Goal: Task Accomplishment & Management: Use online tool/utility

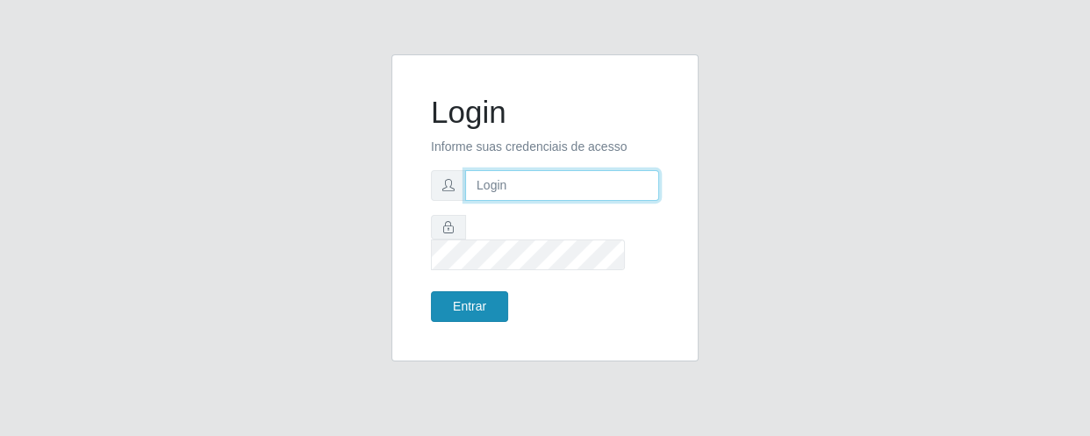
type input "[EMAIL_ADDRESS][DOMAIN_NAME]"
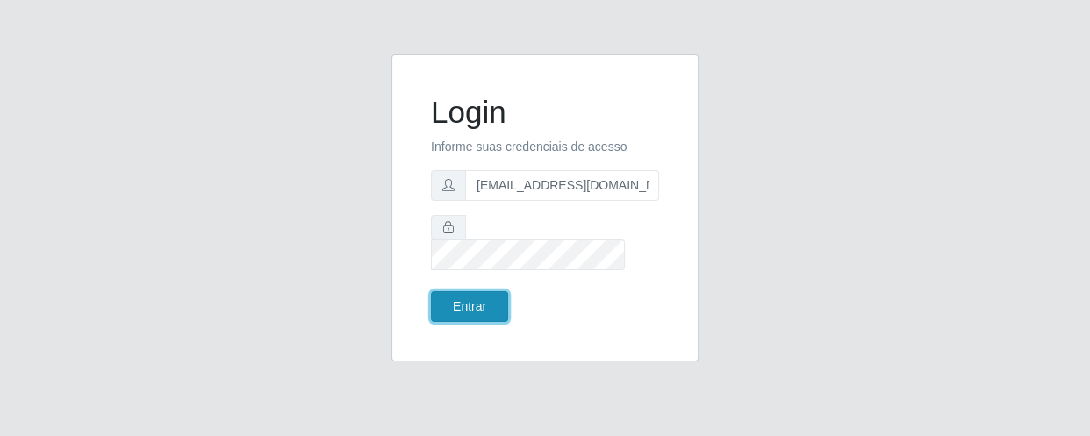
click at [455, 291] on button "Entrar" at bounding box center [469, 306] width 77 height 31
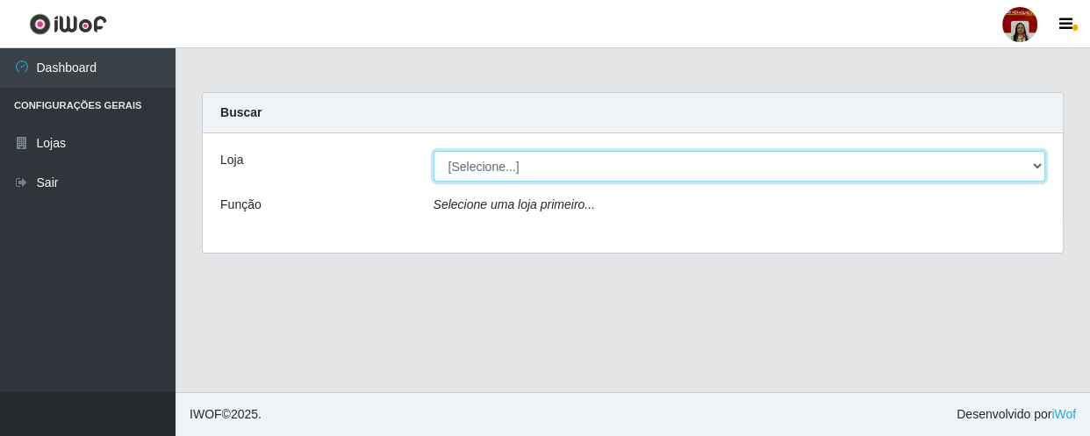
click at [738, 168] on select "[Selecione...] Mar Vermelho - Loja 04" at bounding box center [740, 166] width 613 height 31
select select "251"
click at [434, 151] on select "[Selecione...] Mar Vermelho - Loja 04" at bounding box center [740, 166] width 613 height 31
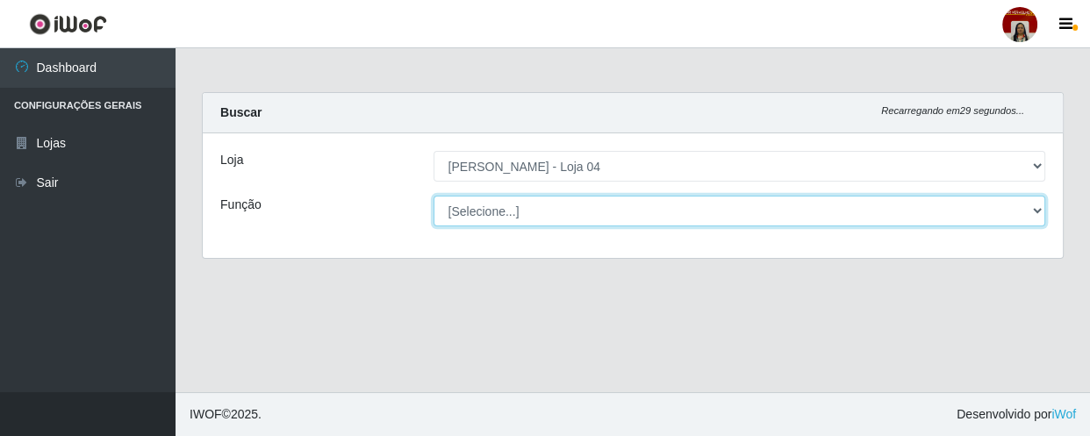
click at [509, 222] on select "[Selecione...] ASG ASG + ASG ++ Auxiliar de Depósito Auxiliar de Depósito + Aux…" at bounding box center [740, 211] width 613 height 31
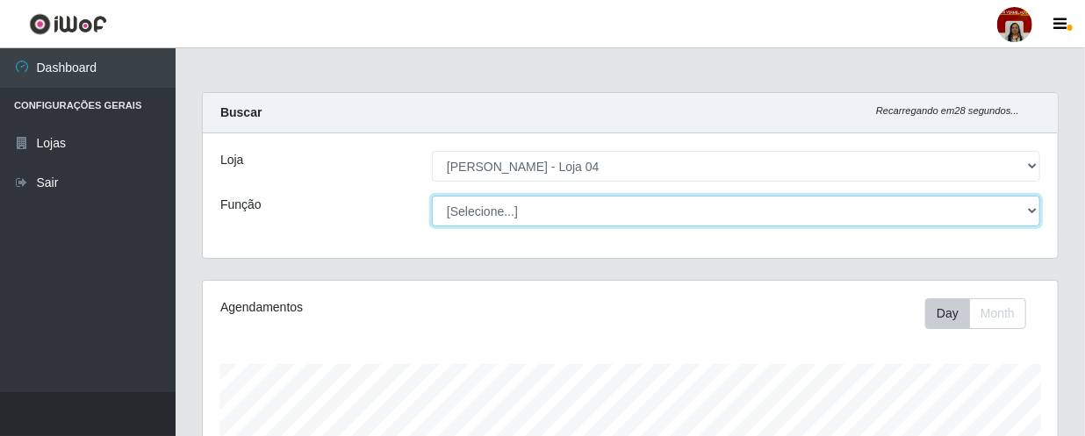
scroll to position [364, 855]
click at [432, 196] on select "[Selecione...] ASG ASG + ASG ++ Auxiliar de Depósito Auxiliar de Depósito + Aux…" at bounding box center [736, 211] width 608 height 31
click at [543, 208] on select "[Selecione...] ASG ASG + ASG ++ Auxiliar de Depósito Auxiliar de Depósito + Aux…" at bounding box center [736, 211] width 608 height 31
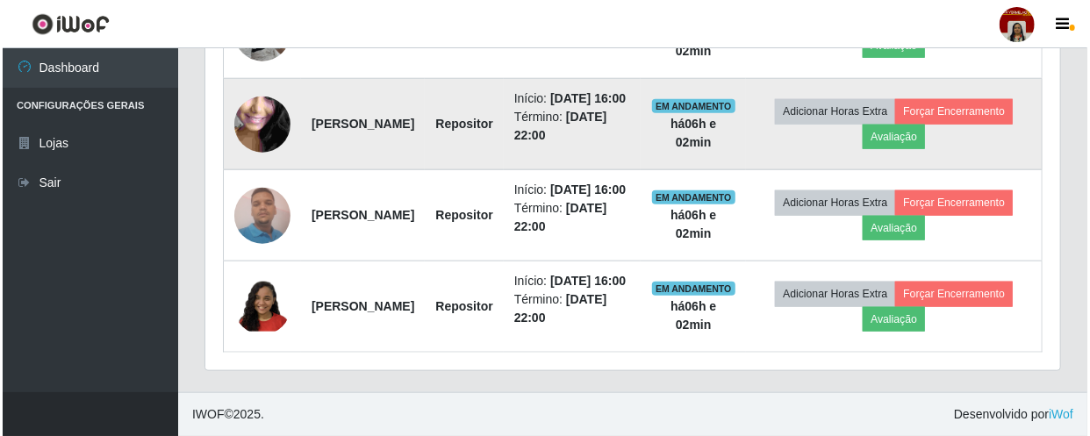
scroll to position [853, 0]
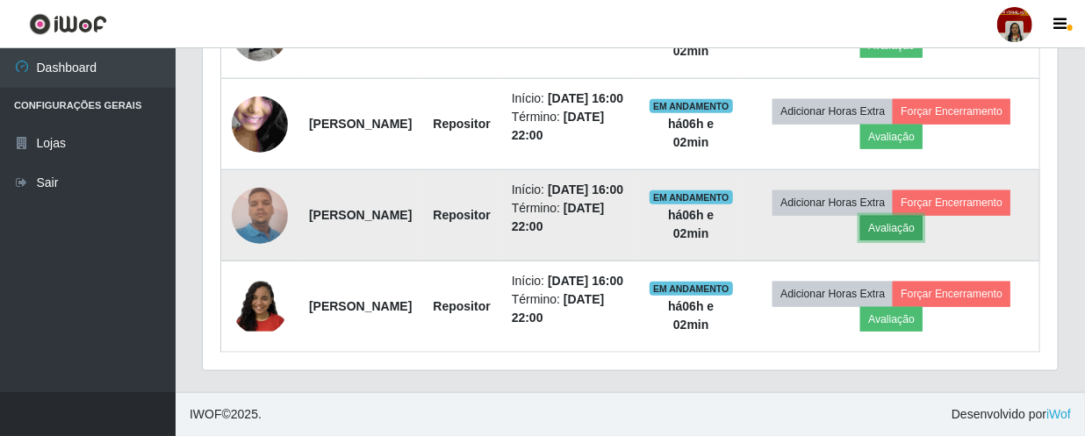
click at [923, 216] on button "Avaliação" at bounding box center [891, 228] width 62 height 25
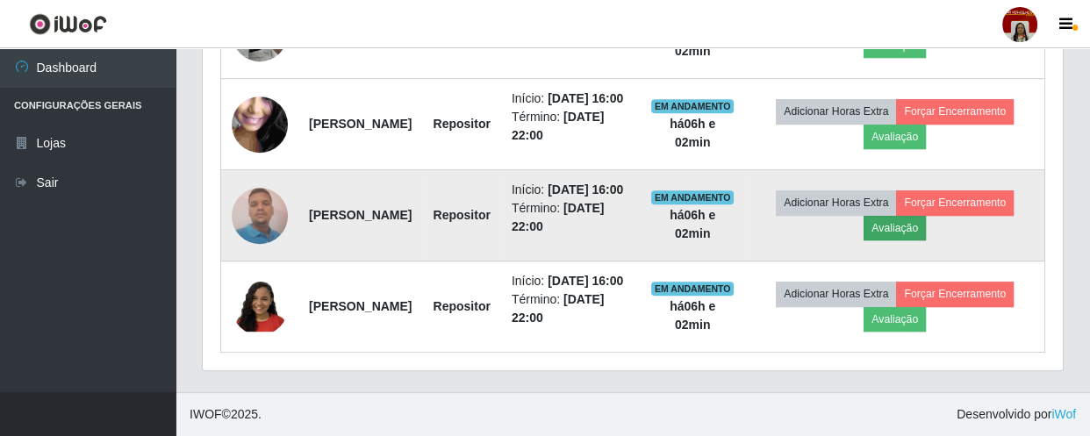
scroll to position [364, 847]
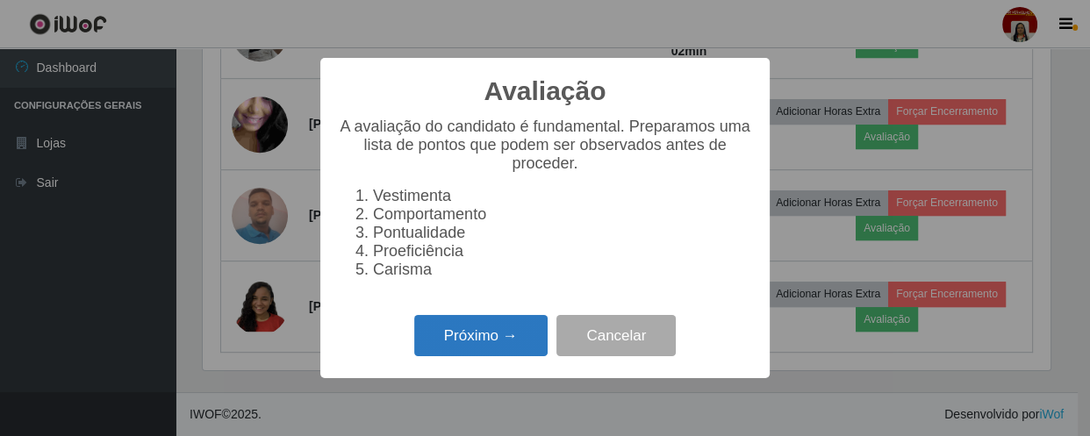
click at [504, 337] on button "Próximo →" at bounding box center [480, 335] width 133 height 41
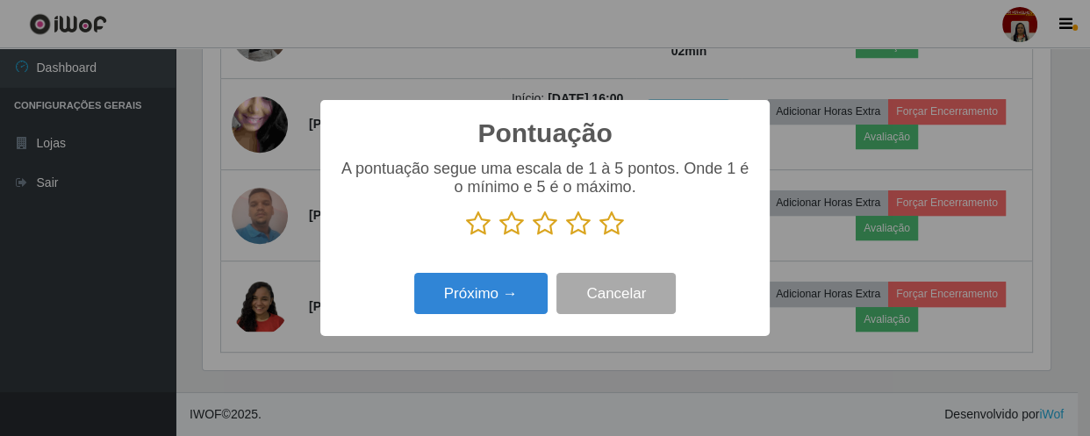
click at [615, 223] on icon at bounding box center [612, 224] width 25 height 26
click at [600, 237] on input "radio" at bounding box center [600, 237] width 0 height 0
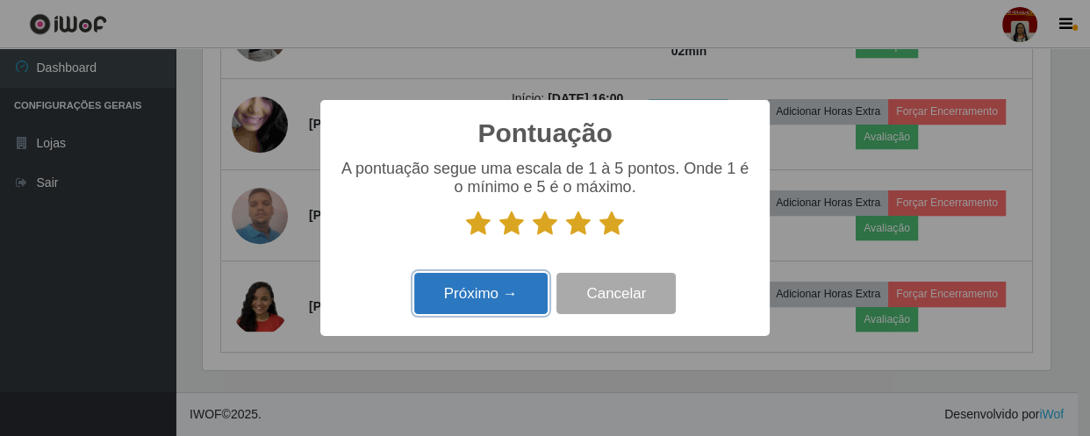
click at [500, 291] on button "Próximo →" at bounding box center [480, 293] width 133 height 41
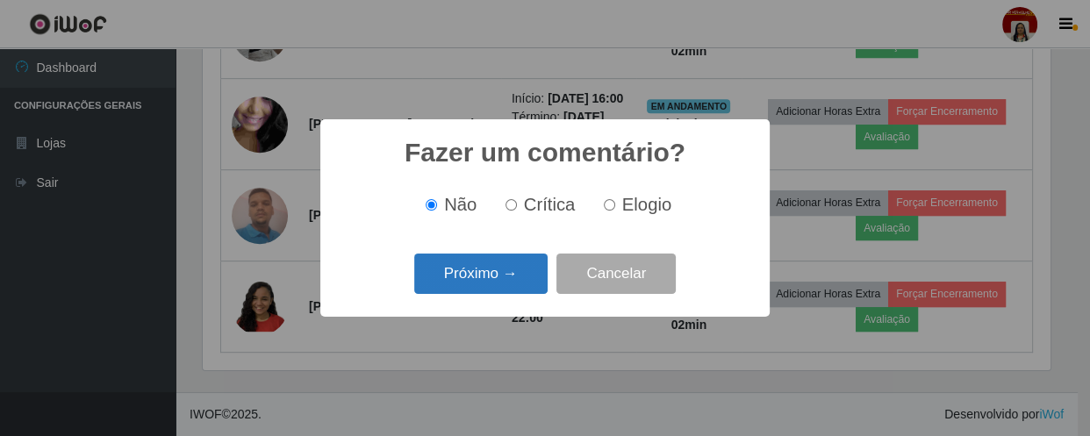
click at [511, 280] on button "Próximo →" at bounding box center [480, 274] width 133 height 41
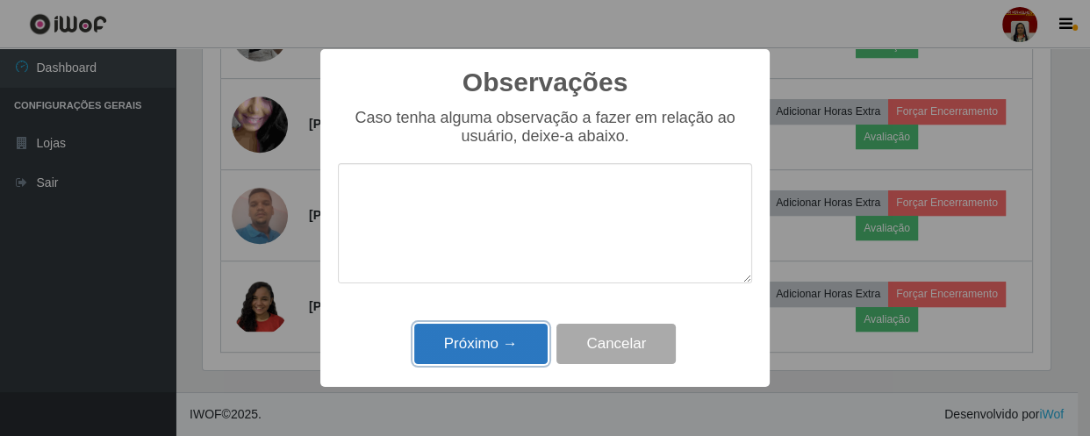
click at [493, 342] on button "Próximo →" at bounding box center [480, 344] width 133 height 41
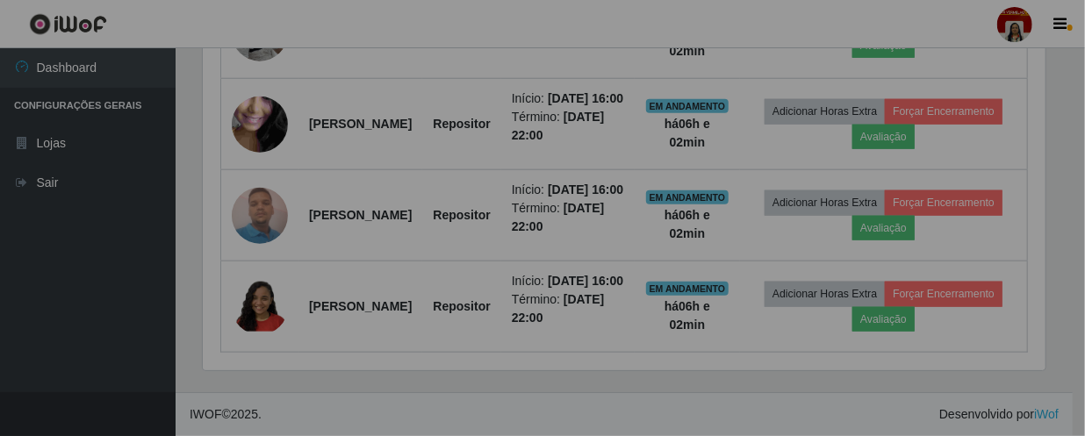
scroll to position [364, 855]
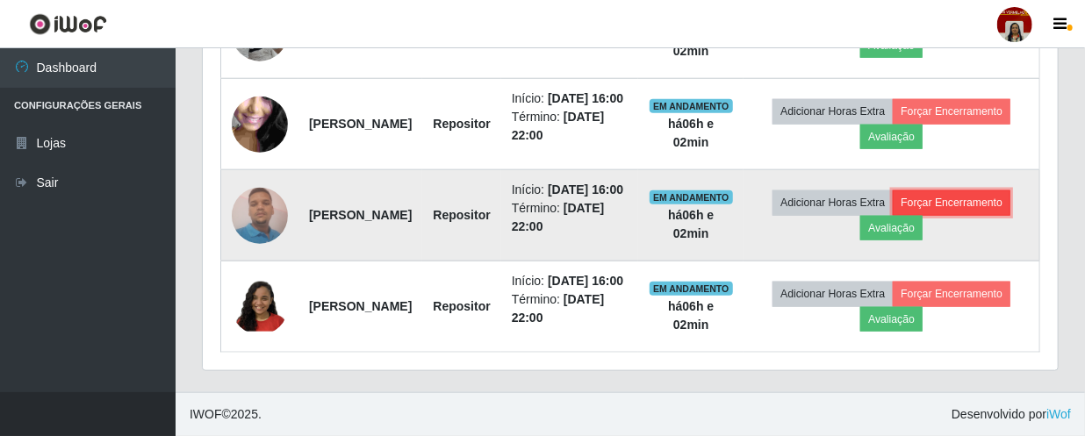
click at [895, 194] on button "Forçar Encerramento" at bounding box center [952, 203] width 118 height 25
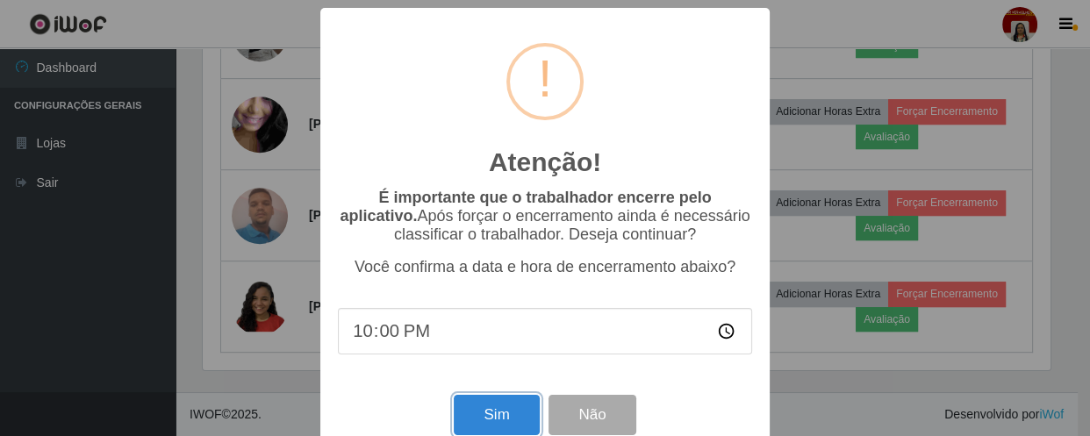
click at [476, 419] on button "Sim" at bounding box center [496, 415] width 85 height 41
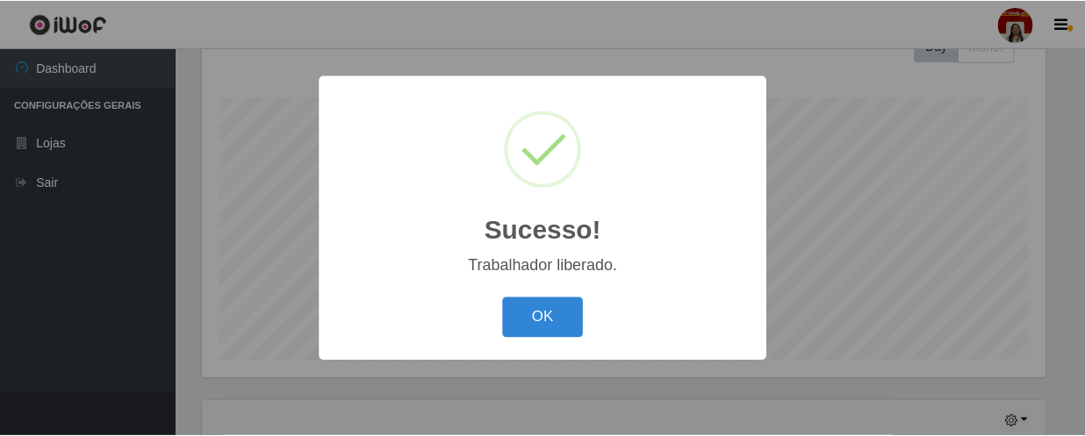
scroll to position [261, 0]
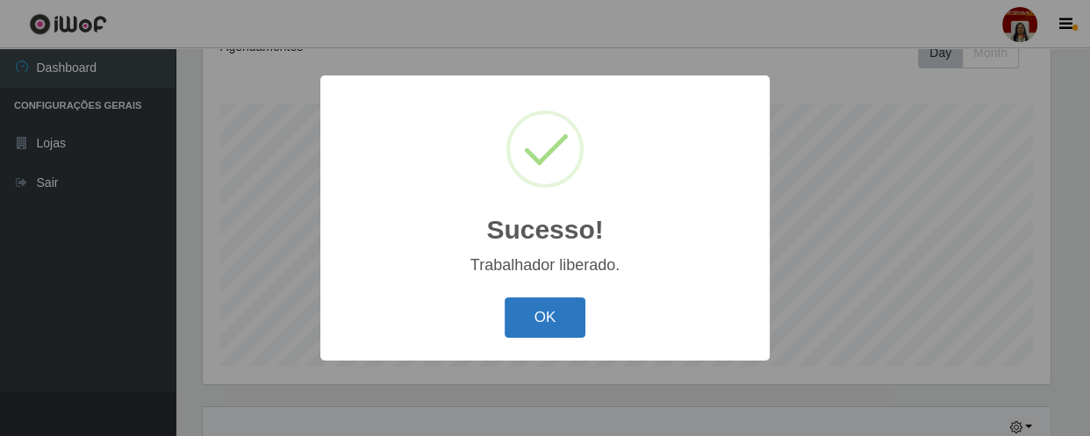
click at [543, 301] on button "OK" at bounding box center [546, 318] width 82 height 41
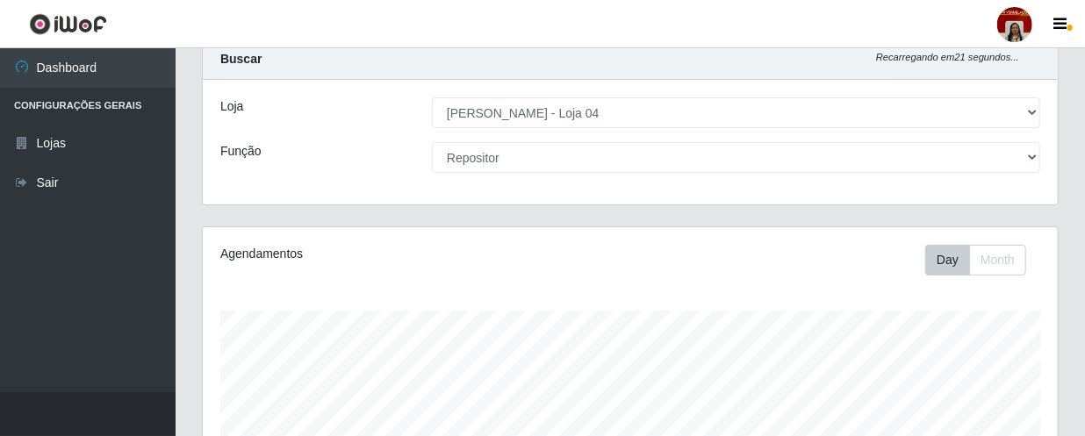
scroll to position [26, 0]
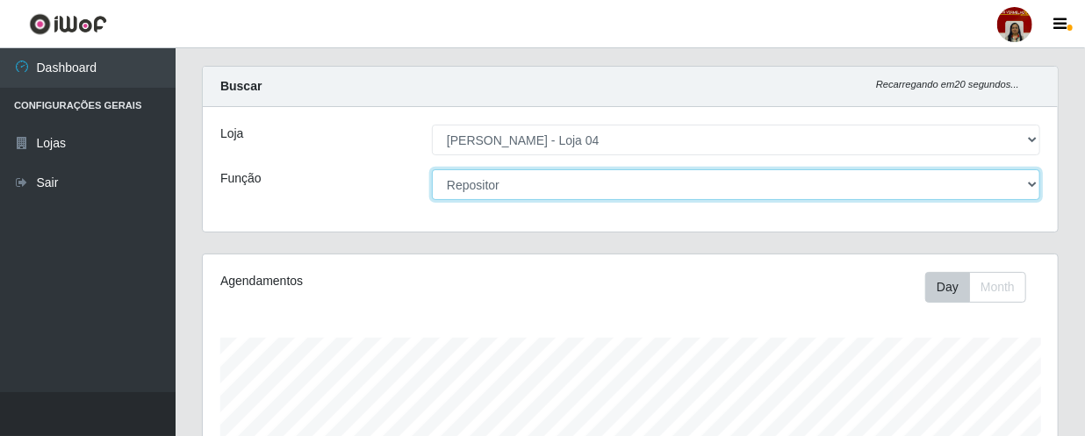
click at [571, 184] on select "[Selecione...] ASG ASG + ASG ++ Auxiliar de Depósito Auxiliar de Depósito + Aux…" at bounding box center [736, 184] width 608 height 31
click at [432, 169] on select "[Selecione...] ASG ASG + ASG ++ Auxiliar de Depósito Auxiliar de Depósito + Aux…" at bounding box center [736, 184] width 608 height 31
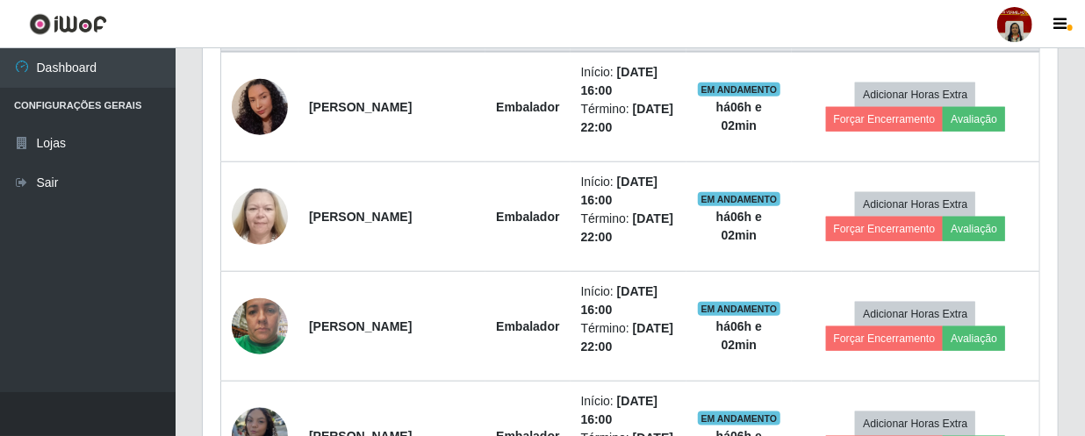
scroll to position [735, 0]
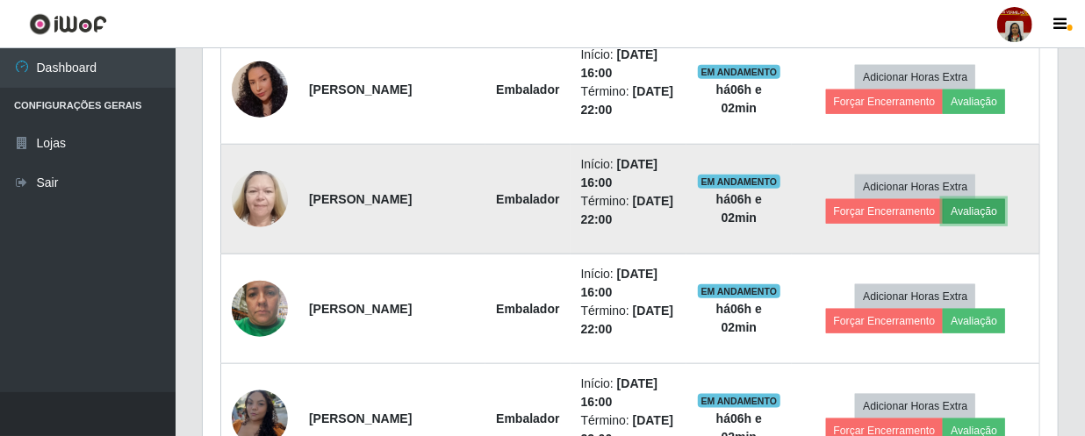
click at [977, 206] on button "Avaliação" at bounding box center [974, 211] width 62 height 25
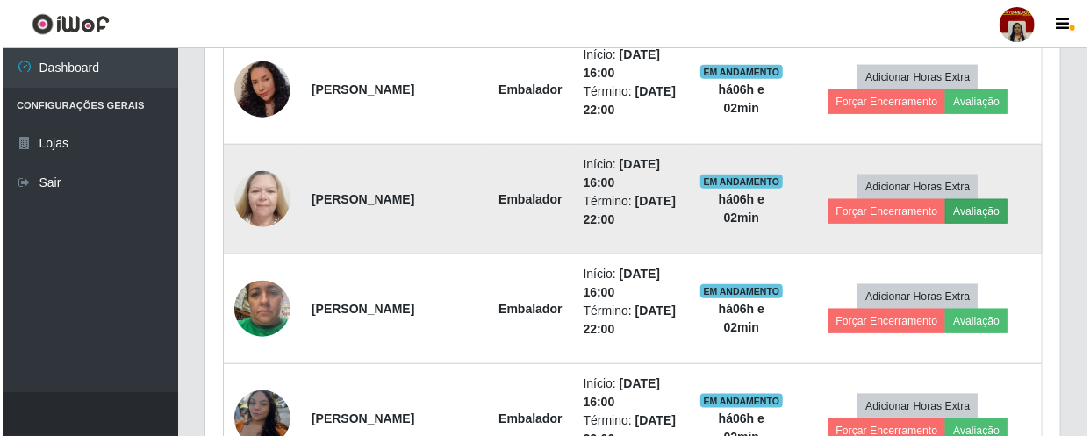
scroll to position [364, 847]
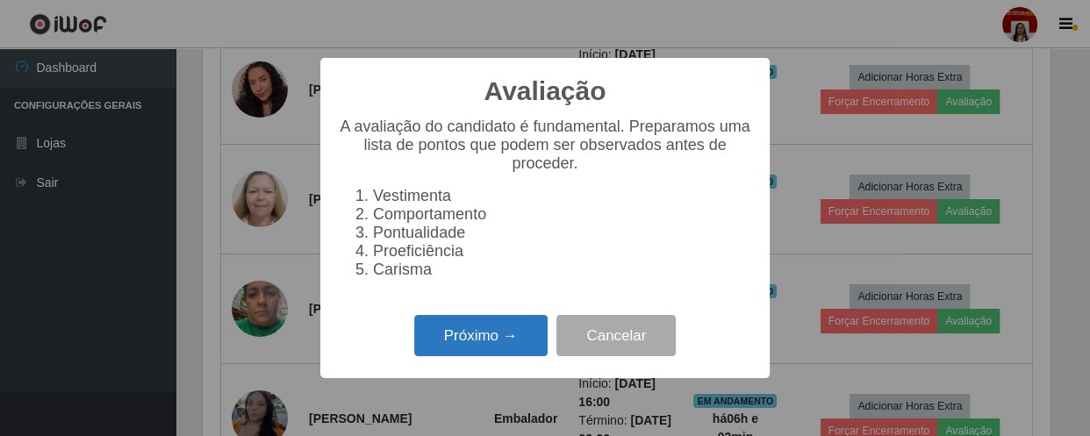
click at [500, 334] on button "Próximo →" at bounding box center [480, 335] width 133 height 41
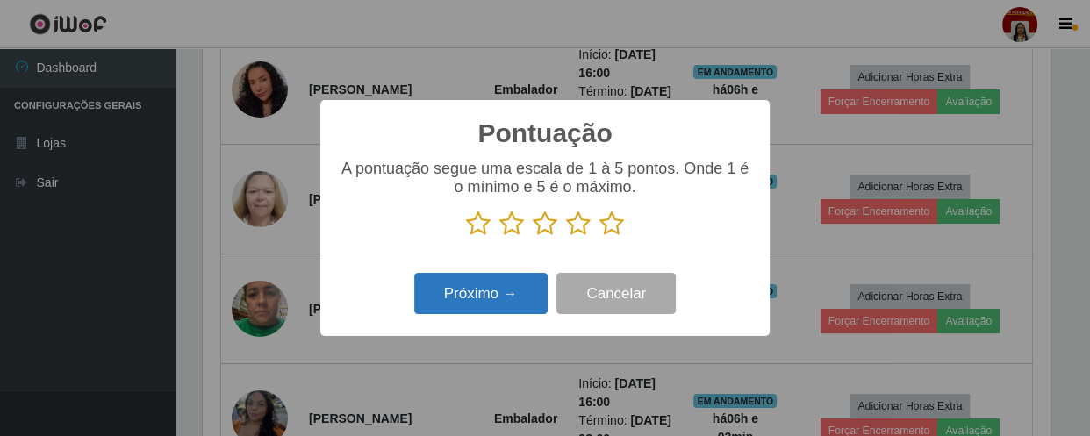
scroll to position [877586, 877102]
click at [610, 231] on icon at bounding box center [612, 224] width 25 height 26
click at [600, 237] on input "radio" at bounding box center [600, 237] width 0 height 0
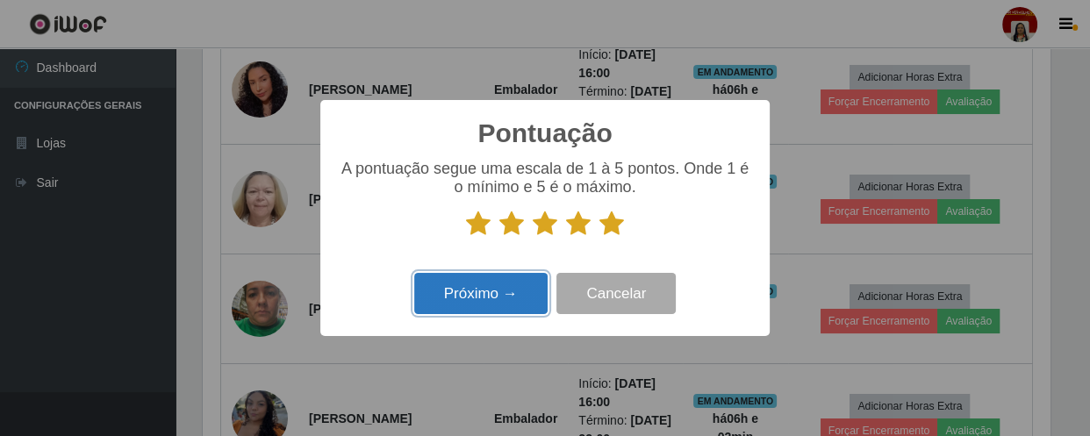
click at [524, 297] on button "Próximo →" at bounding box center [480, 293] width 133 height 41
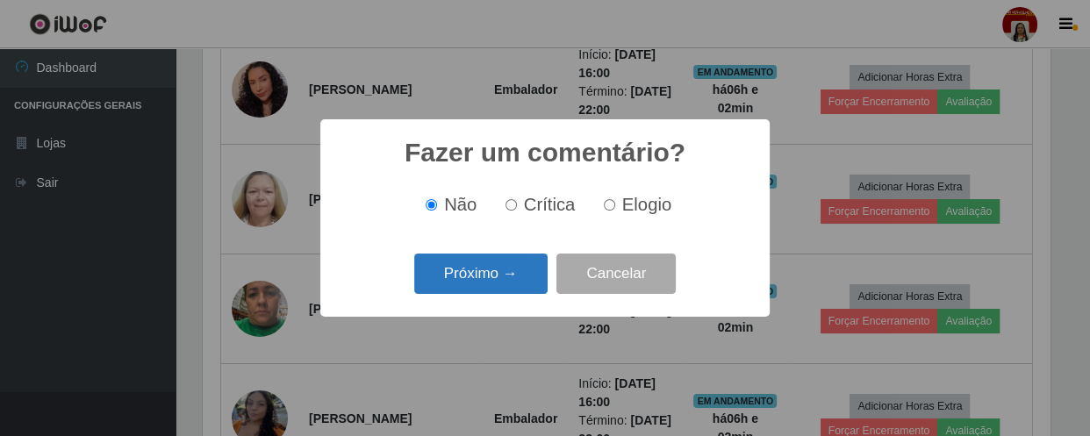
click at [513, 281] on button "Próximo →" at bounding box center [480, 274] width 133 height 41
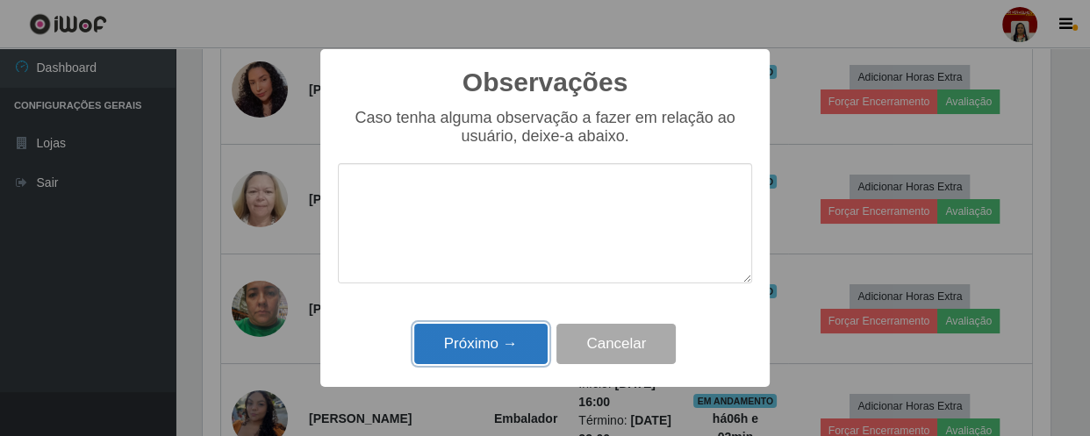
click at [516, 342] on button "Próximo →" at bounding box center [480, 344] width 133 height 41
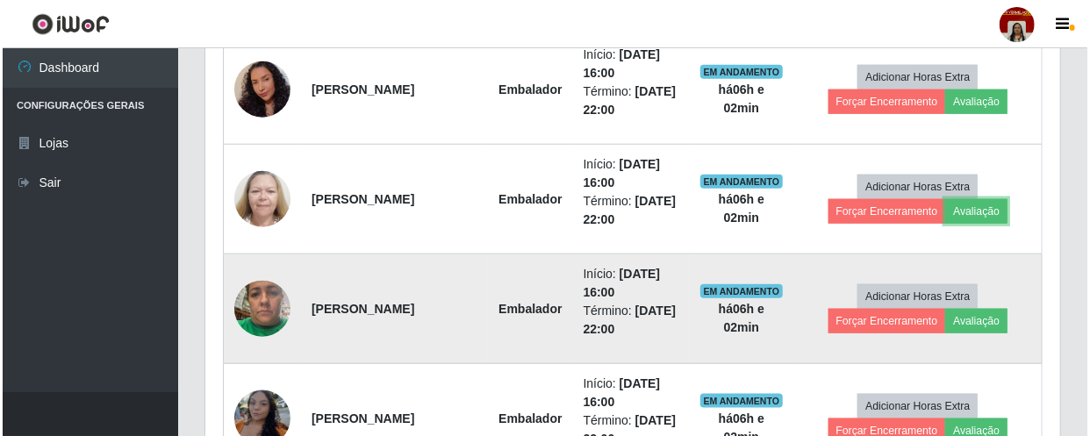
scroll to position [364, 855]
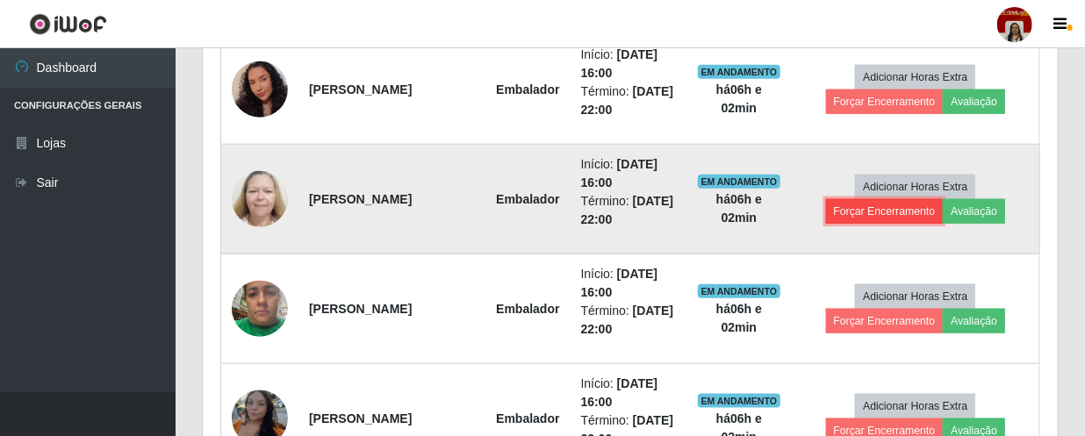
click at [881, 211] on button "Forçar Encerramento" at bounding box center [885, 211] width 118 height 25
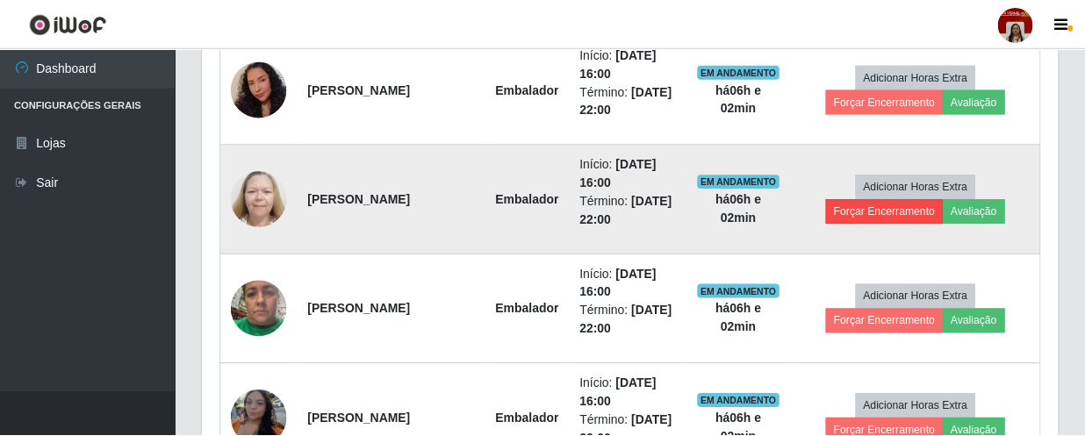
scroll to position [364, 847]
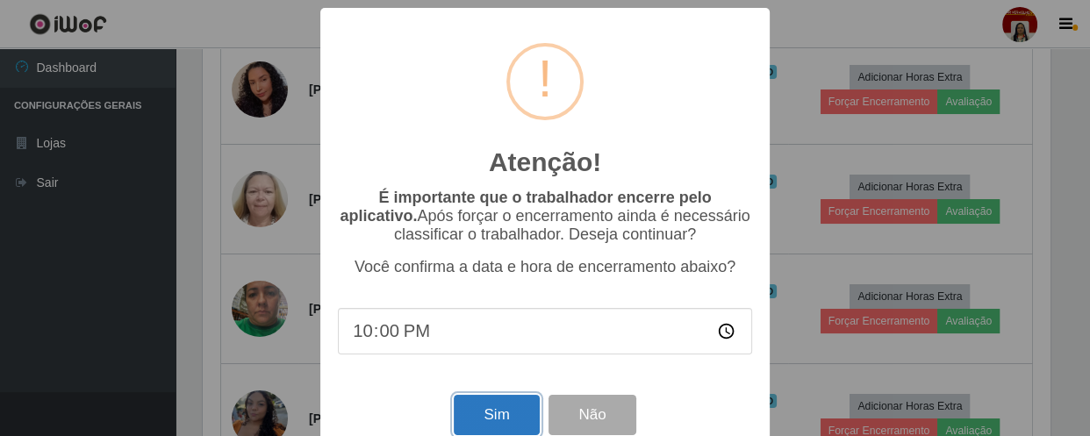
click at [503, 412] on button "Sim" at bounding box center [496, 415] width 85 height 41
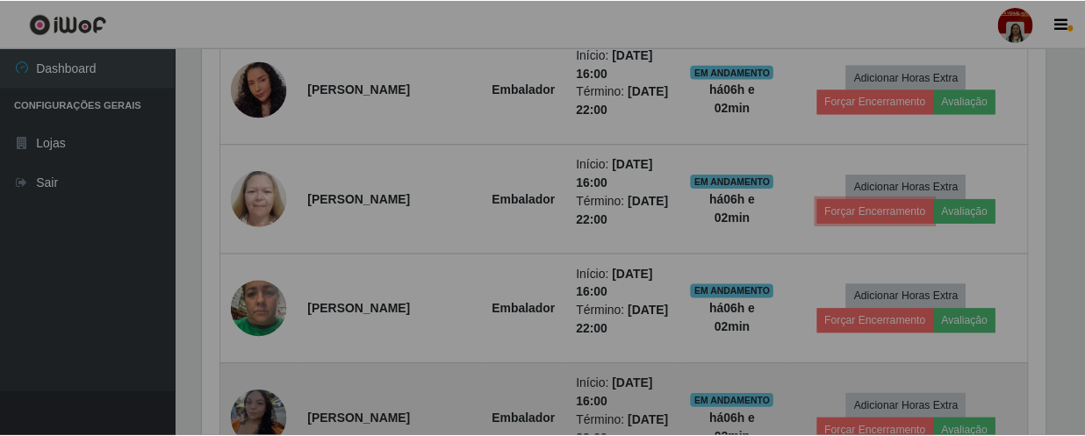
scroll to position [0, 0]
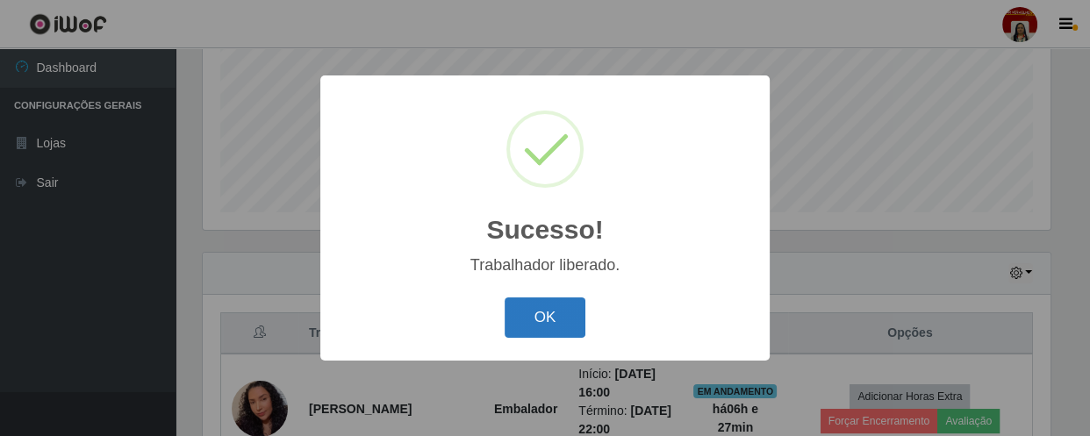
click at [559, 318] on button "OK" at bounding box center [546, 318] width 82 height 41
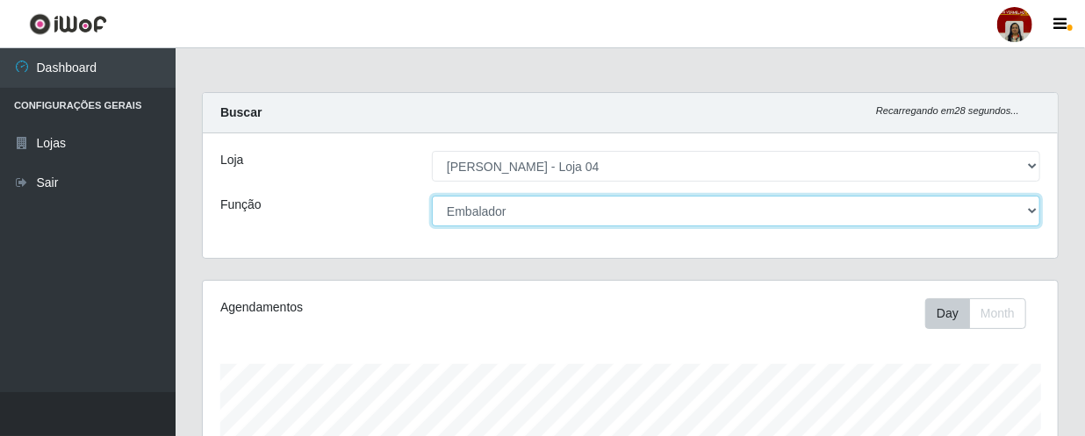
click at [571, 212] on select "[Selecione...] ASG ASG + ASG ++ Auxiliar de Depósito Auxiliar de Depósito + Aux…" at bounding box center [736, 211] width 608 height 31
click at [432, 196] on select "[Selecione...] ASG ASG + ASG ++ Auxiliar de Depósito Auxiliar de Depósito + Aux…" at bounding box center [736, 211] width 608 height 31
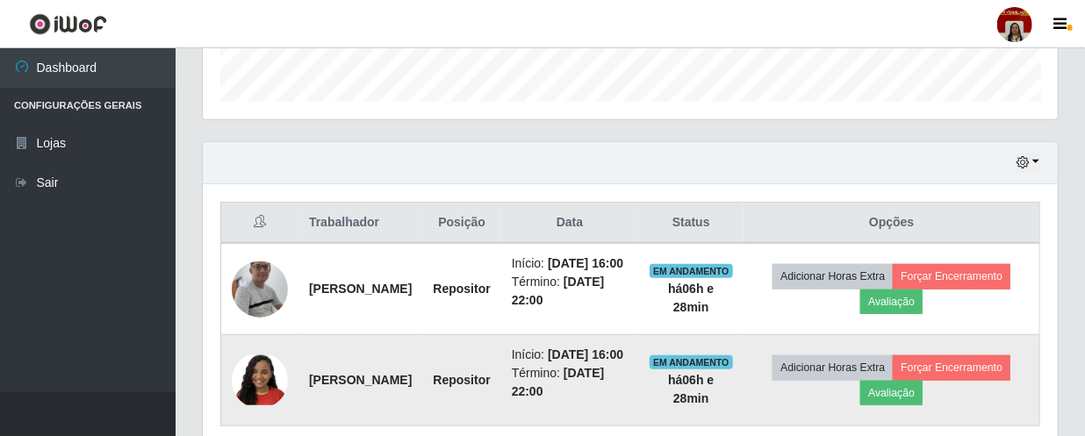
scroll to position [634, 0]
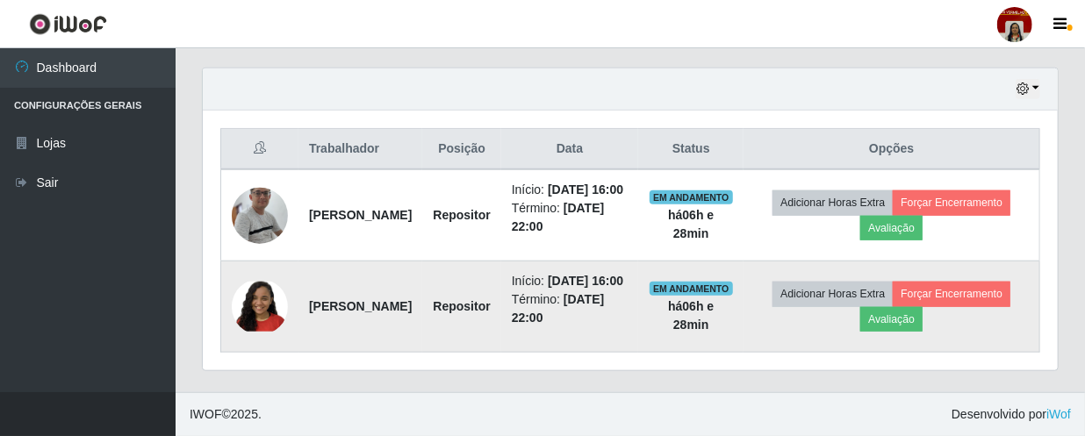
click at [268, 298] on img at bounding box center [260, 307] width 56 height 50
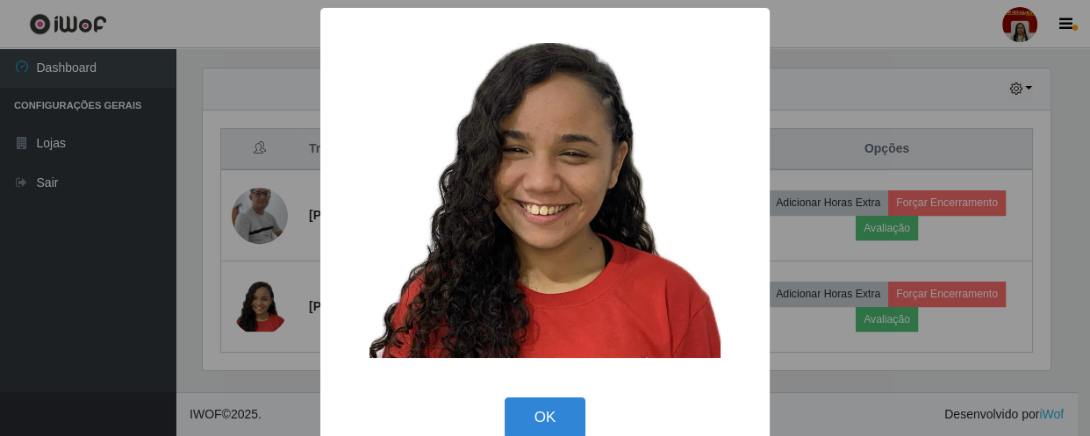
click at [176, 266] on div "× OK Cancel" at bounding box center [545, 218] width 1090 height 436
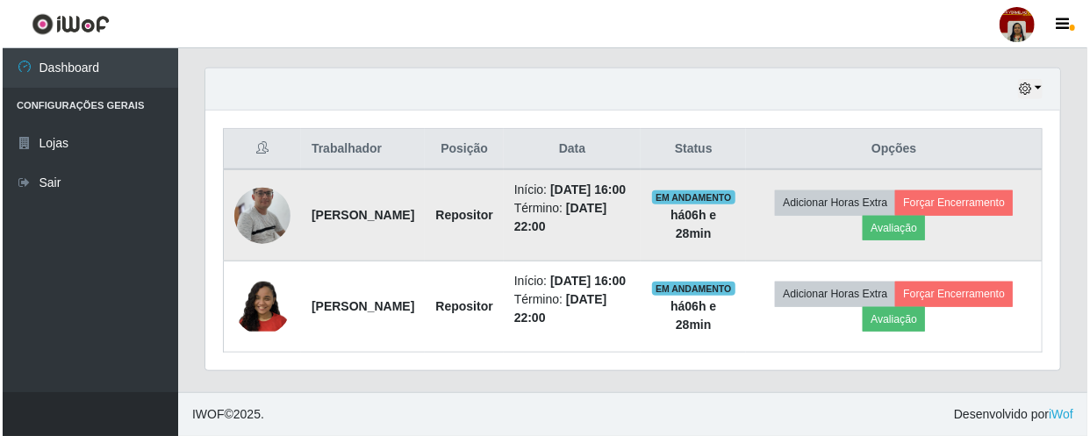
scroll to position [364, 855]
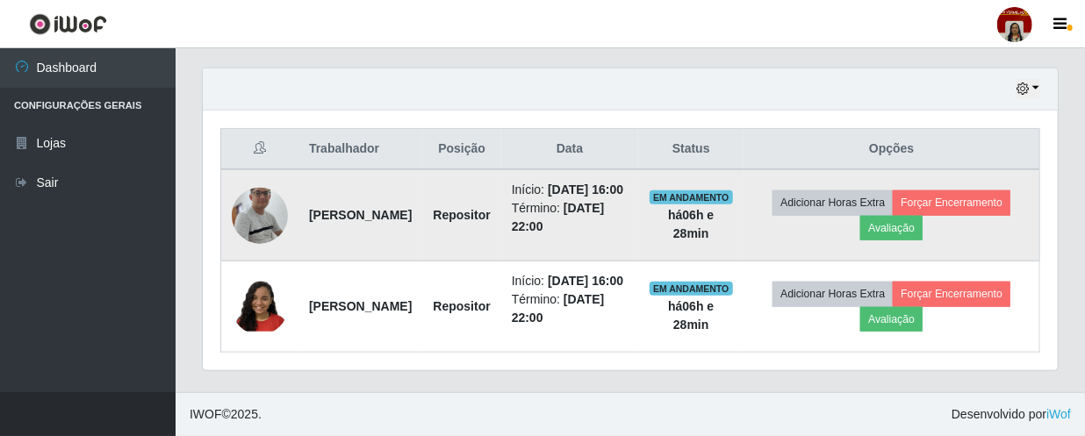
click at [263, 190] on img at bounding box center [260, 216] width 56 height 128
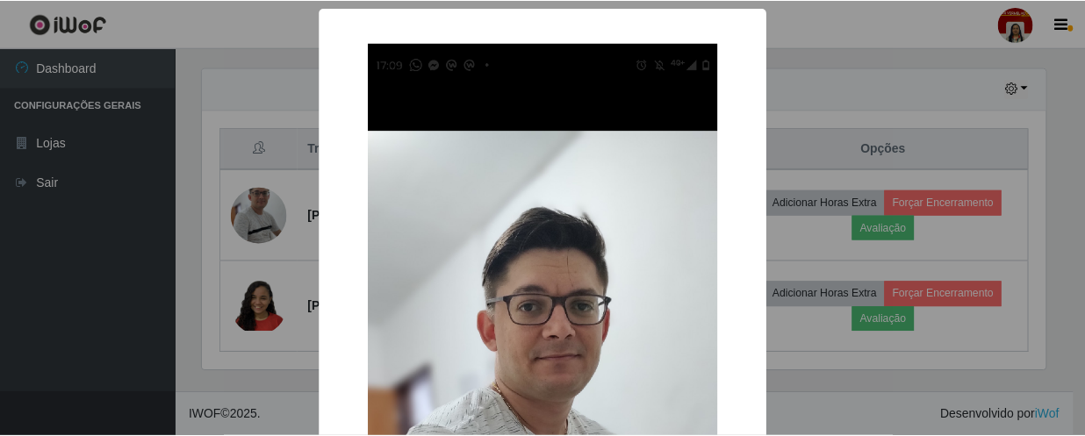
scroll to position [364, 847]
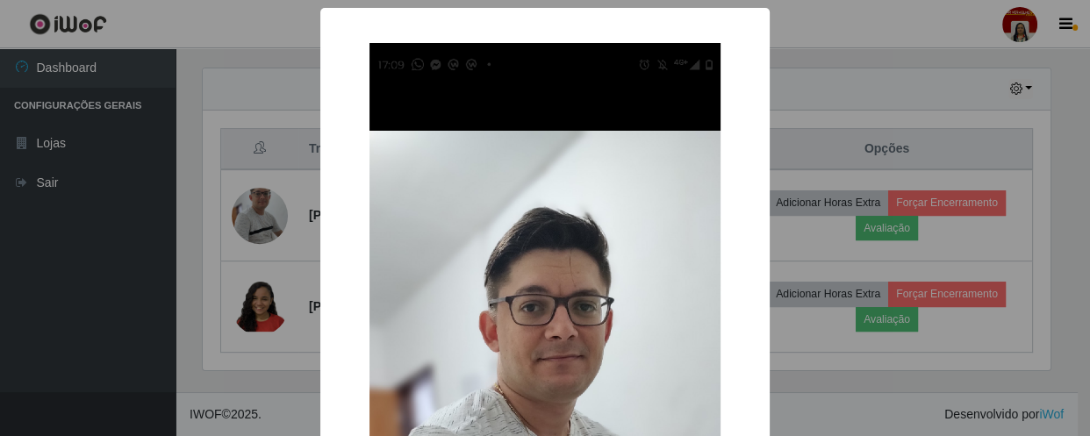
click at [109, 269] on div "× OK Cancel" at bounding box center [545, 218] width 1090 height 436
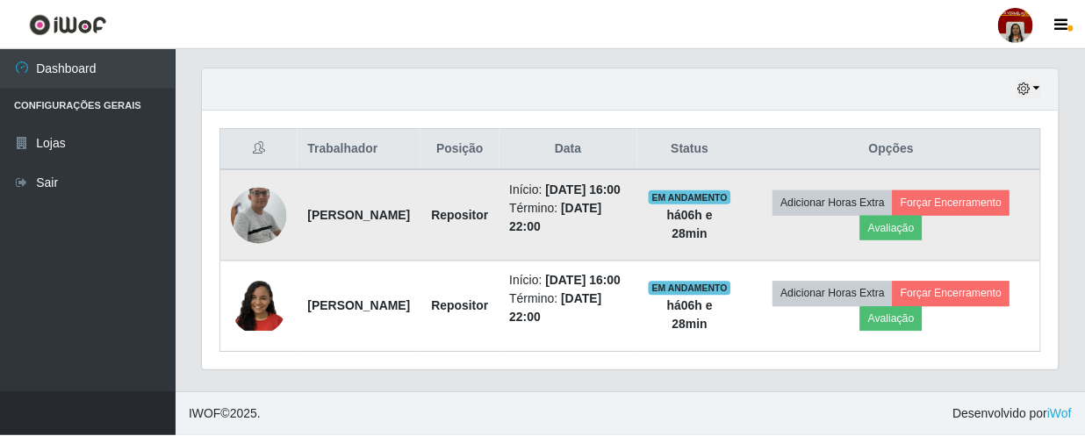
scroll to position [364, 855]
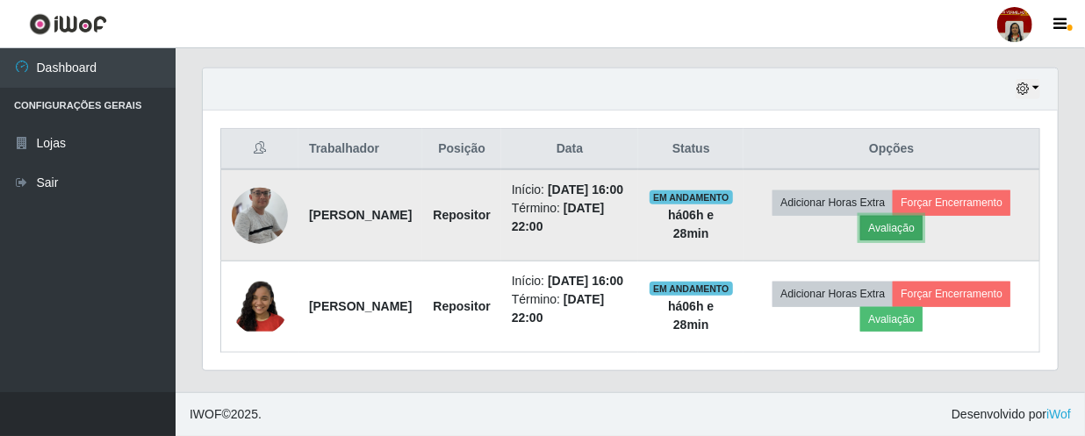
click at [900, 216] on button "Avaliação" at bounding box center [891, 228] width 62 height 25
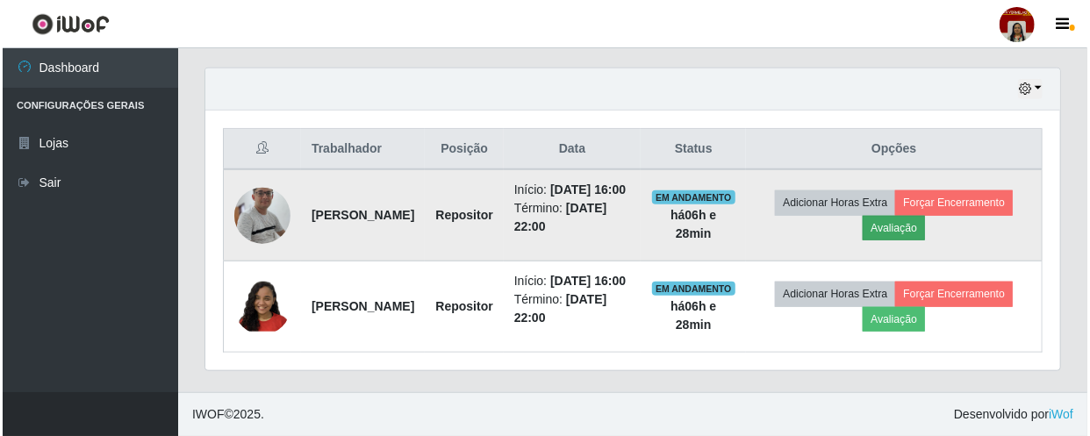
scroll to position [364, 847]
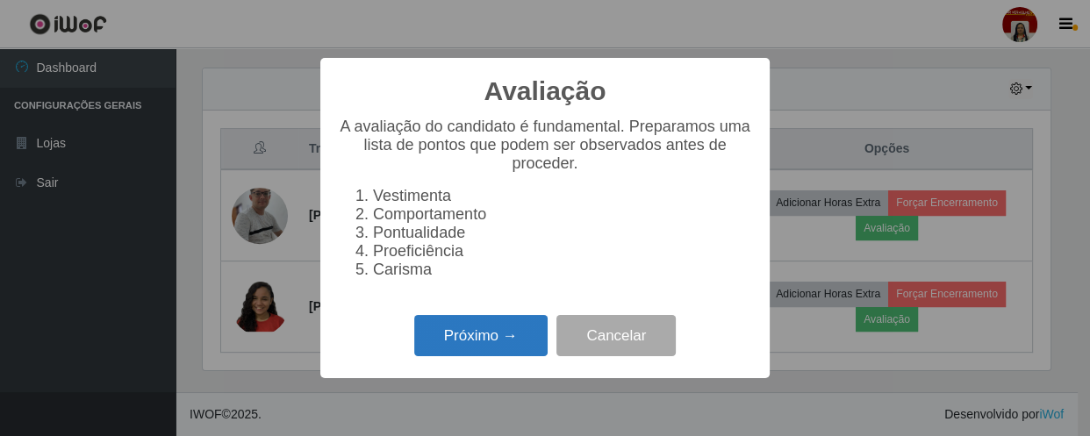
click at [480, 339] on button "Próximo →" at bounding box center [480, 335] width 133 height 41
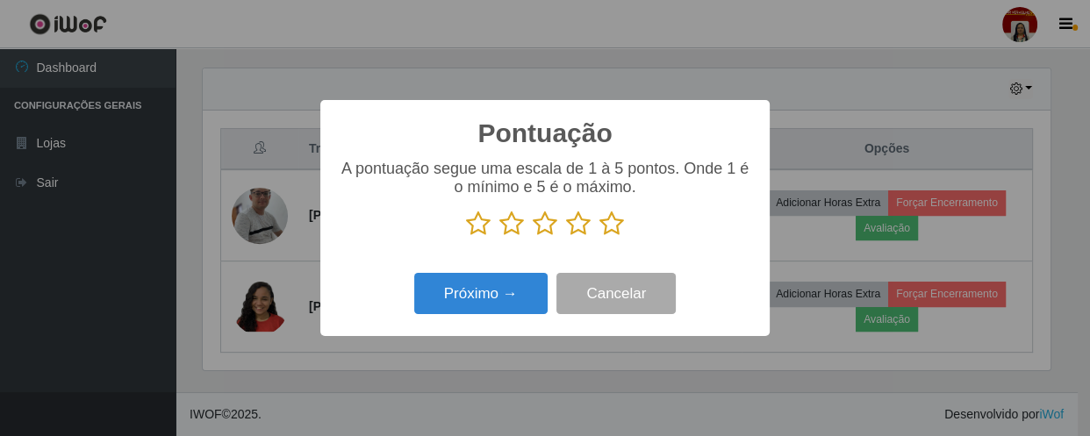
click at [602, 222] on icon at bounding box center [612, 224] width 25 height 26
click at [600, 237] on input "radio" at bounding box center [600, 237] width 0 height 0
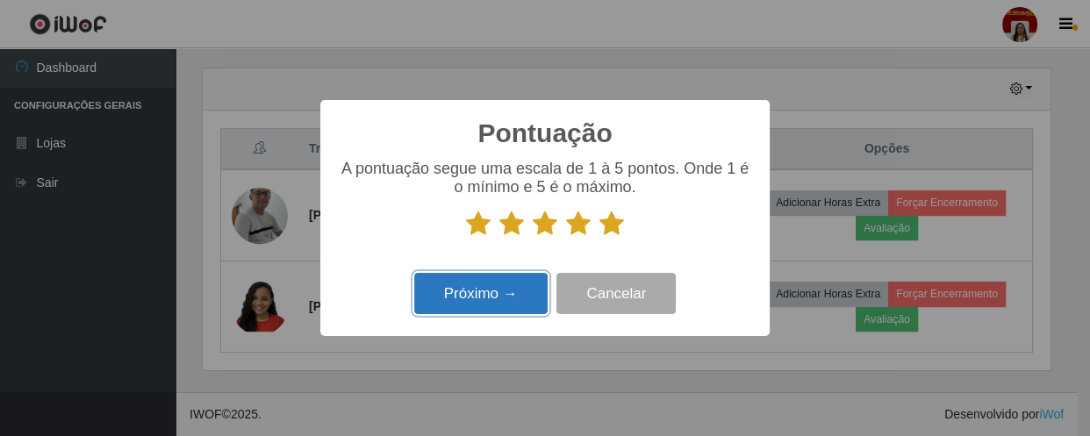
click at [488, 297] on button "Próximo →" at bounding box center [480, 293] width 133 height 41
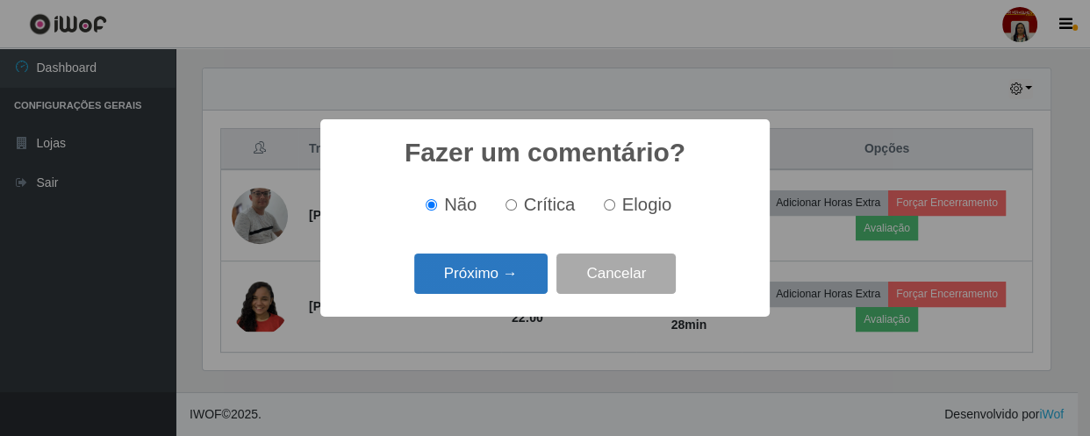
click at [478, 276] on button "Próximo →" at bounding box center [480, 274] width 133 height 41
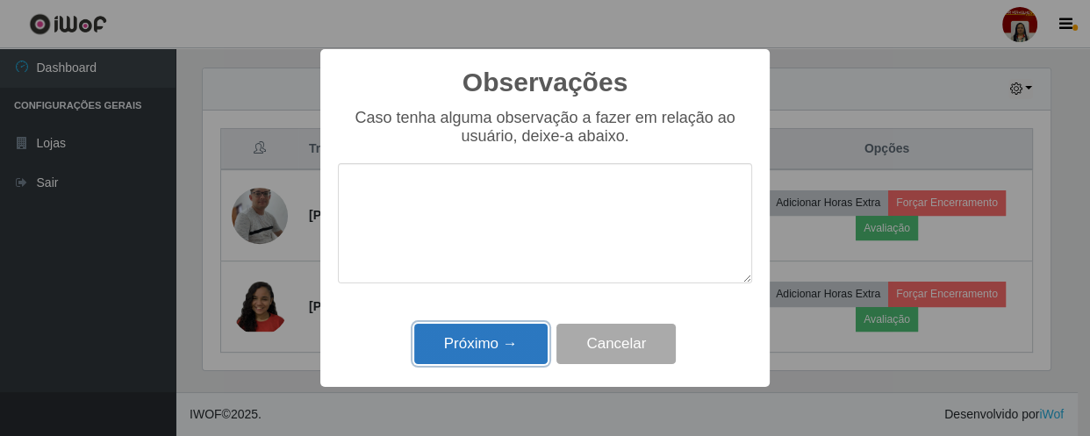
click at [486, 340] on button "Próximo →" at bounding box center [480, 344] width 133 height 41
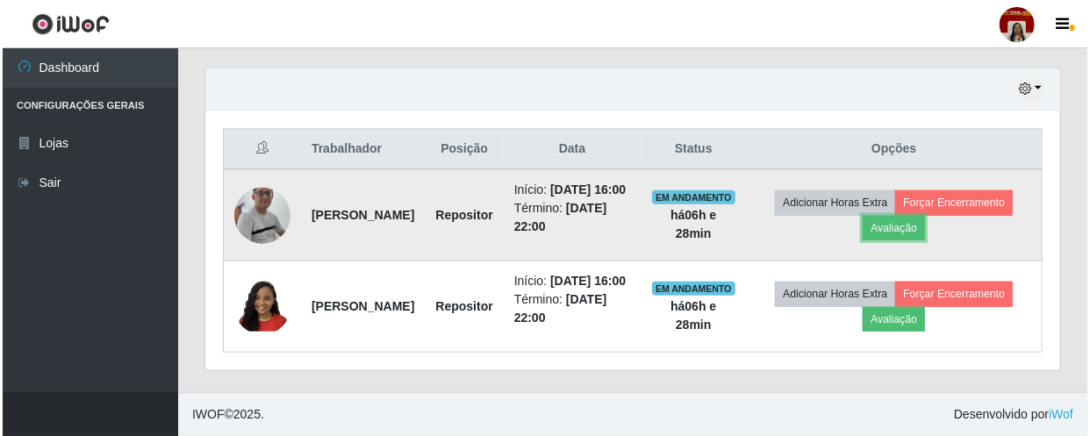
scroll to position [364, 855]
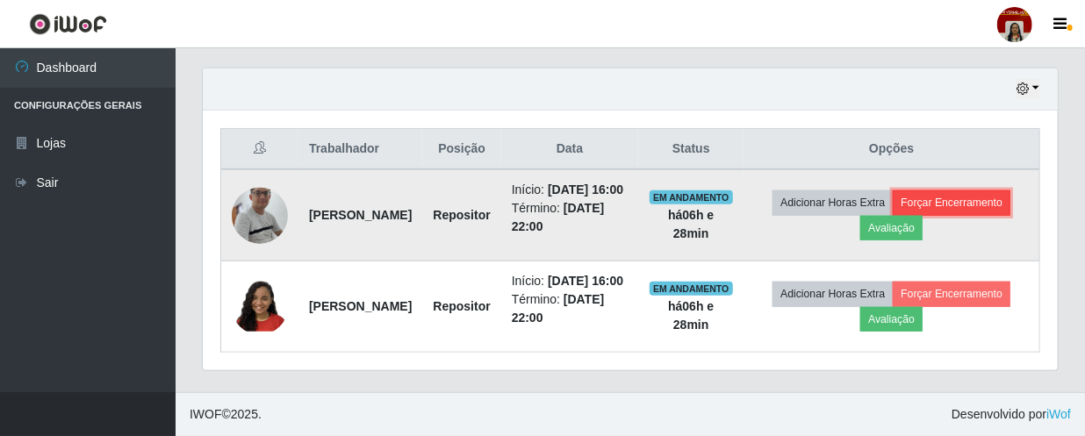
click at [953, 191] on button "Forçar Encerramento" at bounding box center [952, 203] width 118 height 25
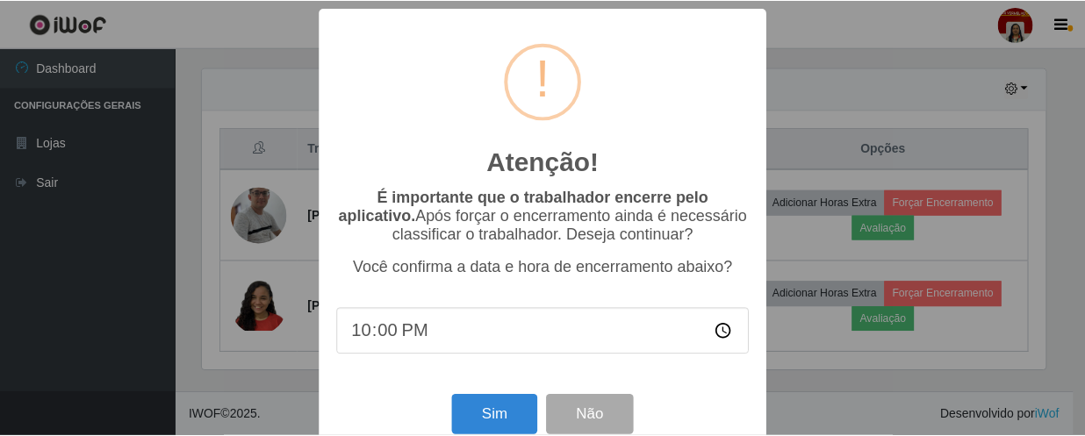
scroll to position [364, 847]
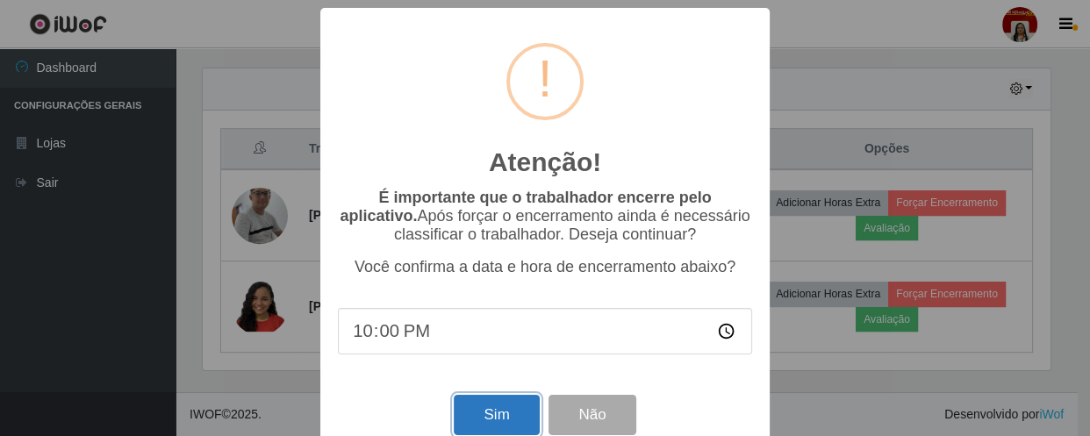
click at [492, 419] on button "Sim" at bounding box center [496, 415] width 85 height 41
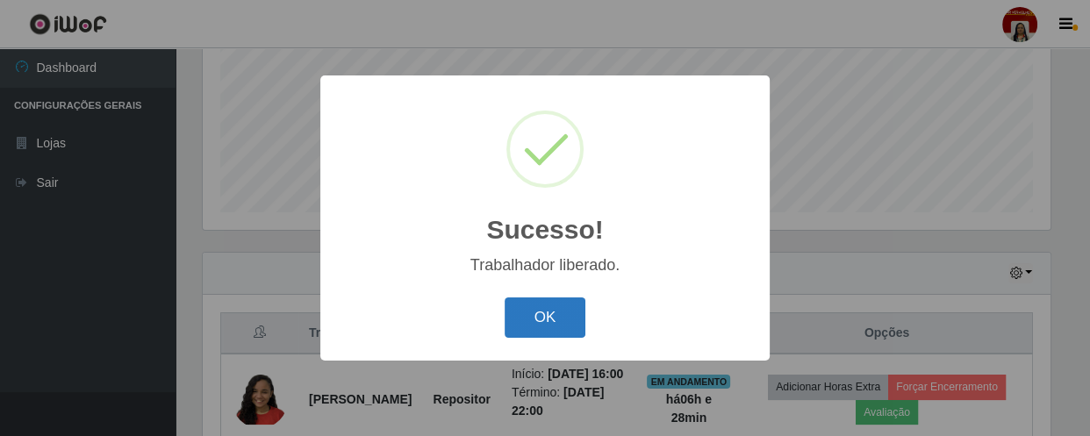
click at [541, 314] on button "OK" at bounding box center [546, 318] width 82 height 41
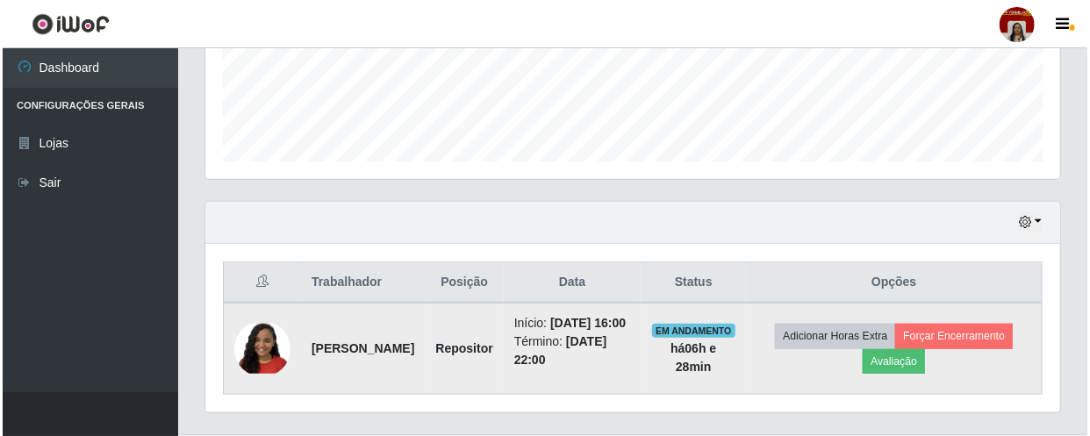
scroll to position [525, 0]
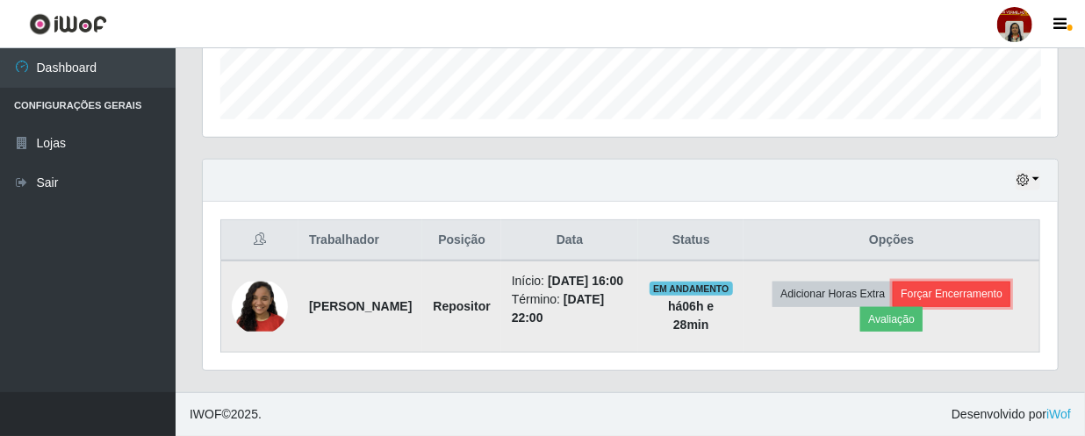
click at [959, 289] on button "Forçar Encerramento" at bounding box center [952, 294] width 118 height 25
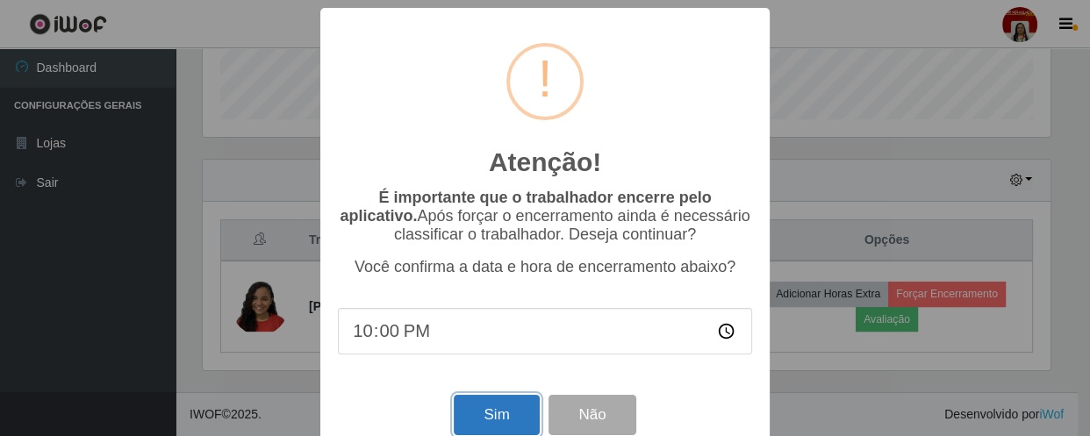
click at [494, 421] on button "Sim" at bounding box center [496, 415] width 85 height 41
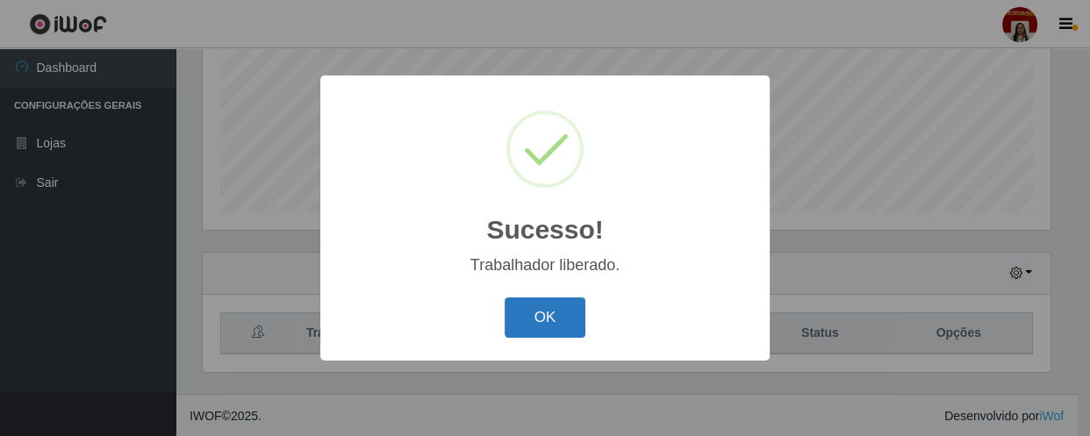
click at [532, 316] on button "OK" at bounding box center [546, 318] width 82 height 41
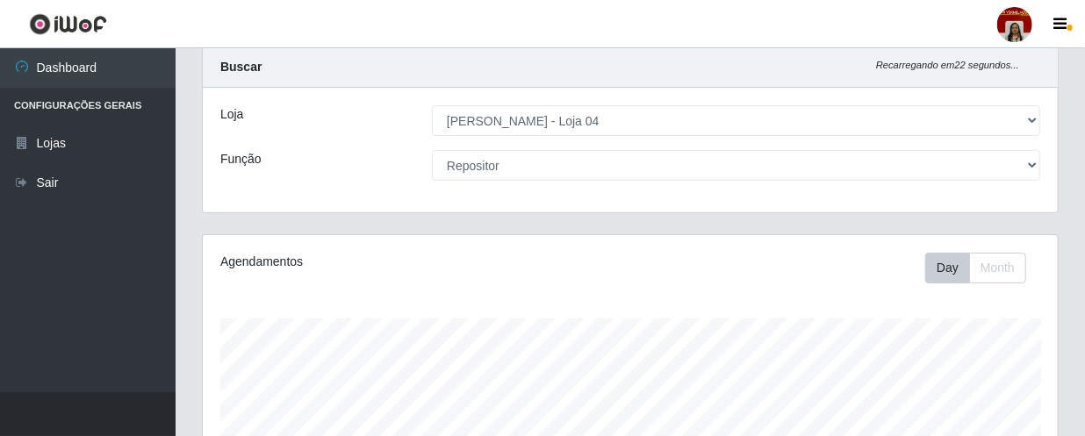
scroll to position [0, 0]
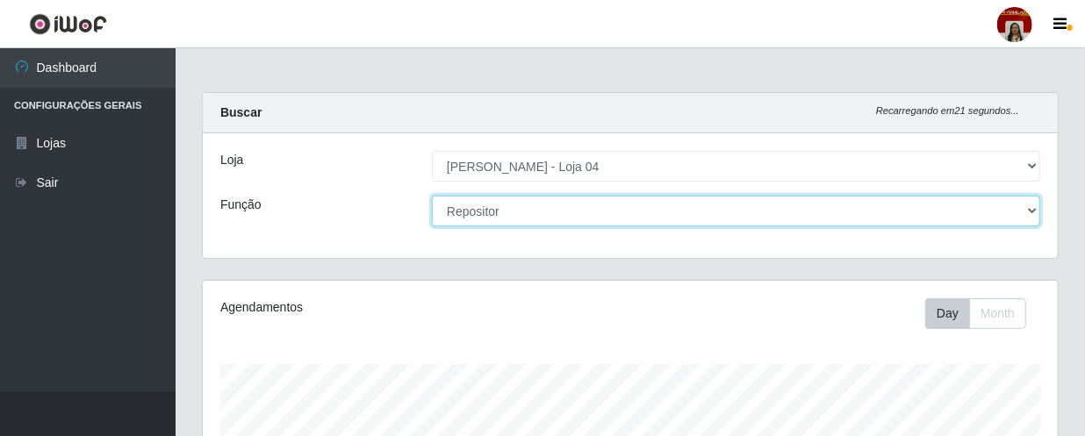
click at [507, 219] on select "[Selecione...] ASG ASG + ASG ++ Auxiliar de Depósito Auxiliar de Depósito + Aux…" at bounding box center [736, 211] width 608 height 31
select select "1"
click at [432, 196] on select "[Selecione...] ASG ASG + ASG ++ Auxiliar de Depósito Auxiliar de Depósito + Aux…" at bounding box center [736, 211] width 608 height 31
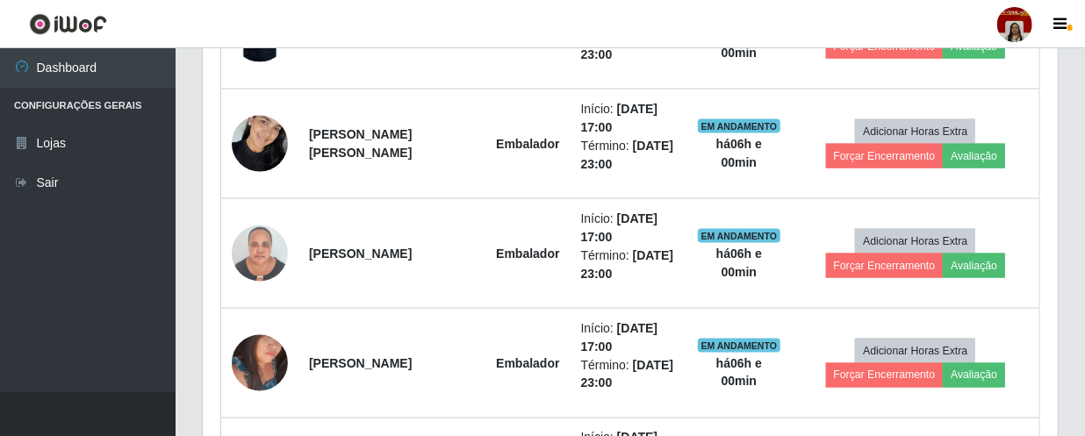
scroll to position [1144, 0]
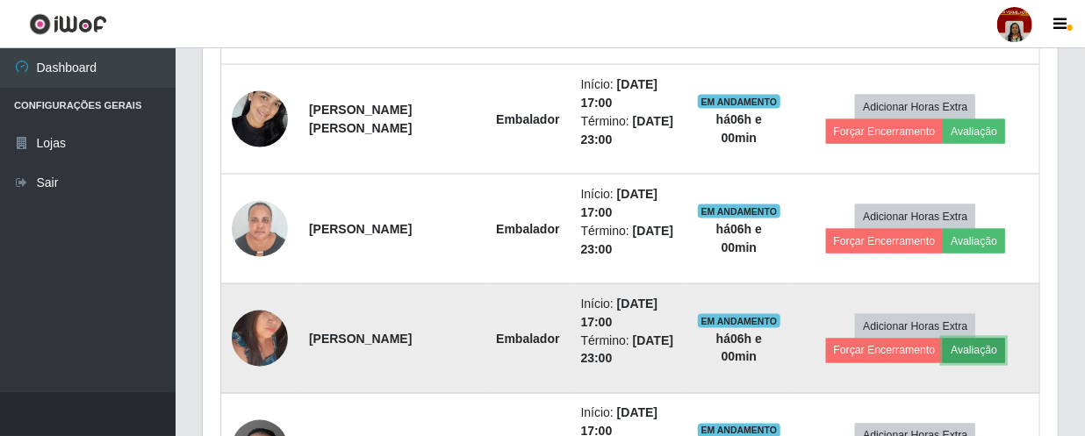
click at [966, 349] on button "Avaliação" at bounding box center [974, 351] width 62 height 25
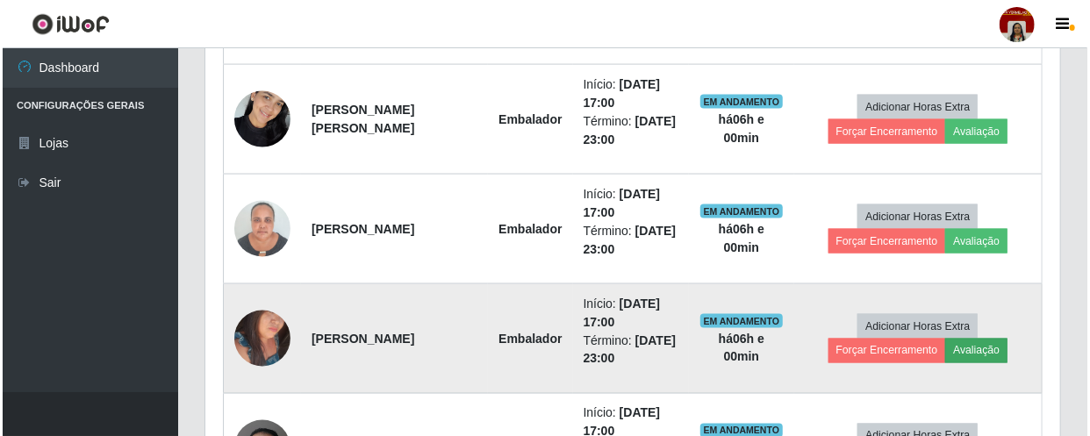
scroll to position [364, 847]
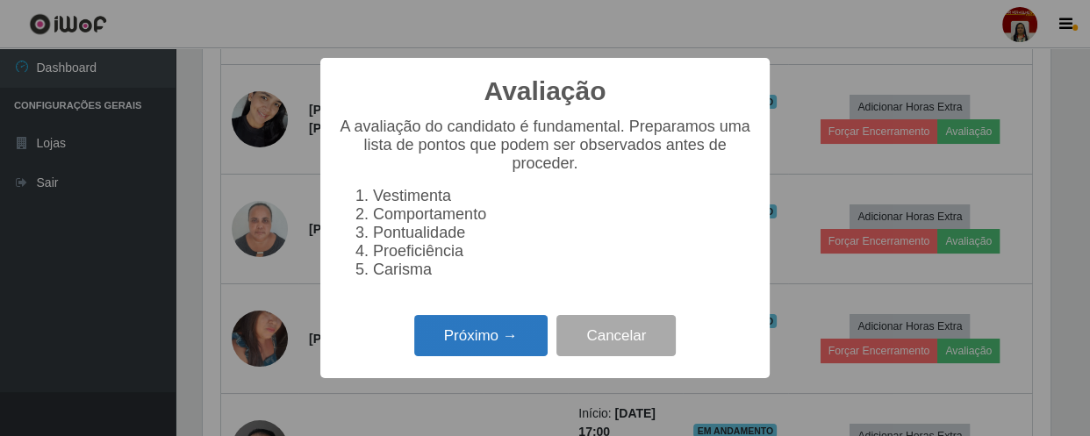
click at [471, 336] on button "Próximo →" at bounding box center [480, 335] width 133 height 41
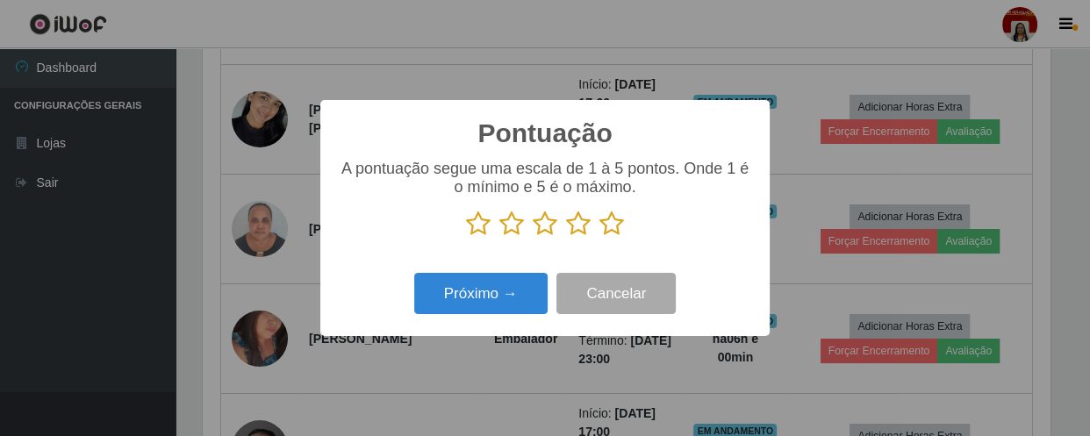
scroll to position [877586, 877102]
click at [615, 225] on icon at bounding box center [612, 224] width 25 height 26
click at [600, 237] on input "radio" at bounding box center [600, 237] width 0 height 0
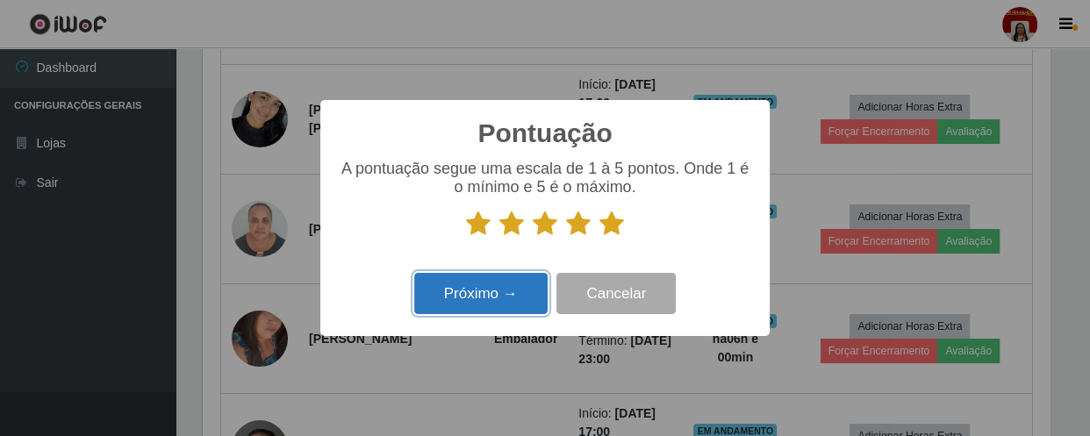
click at [539, 283] on button "Próximo →" at bounding box center [480, 293] width 133 height 41
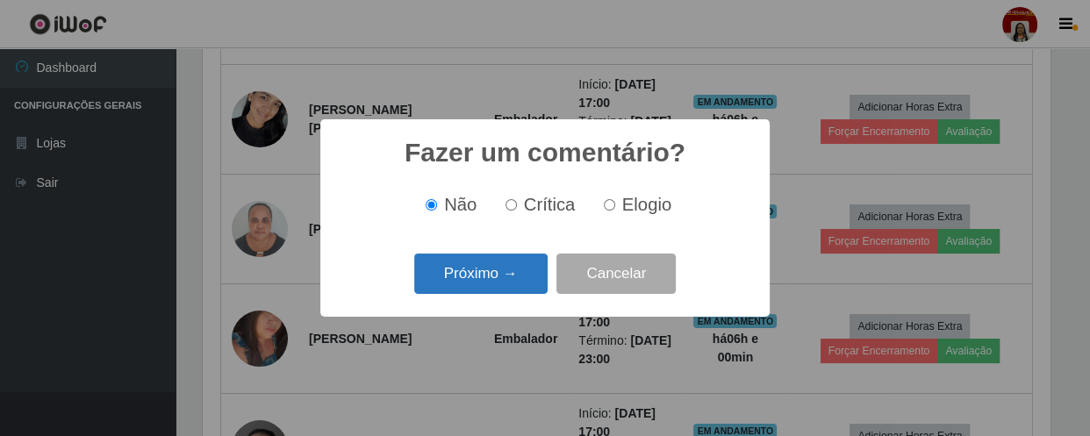
click at [484, 283] on button "Próximo →" at bounding box center [480, 274] width 133 height 41
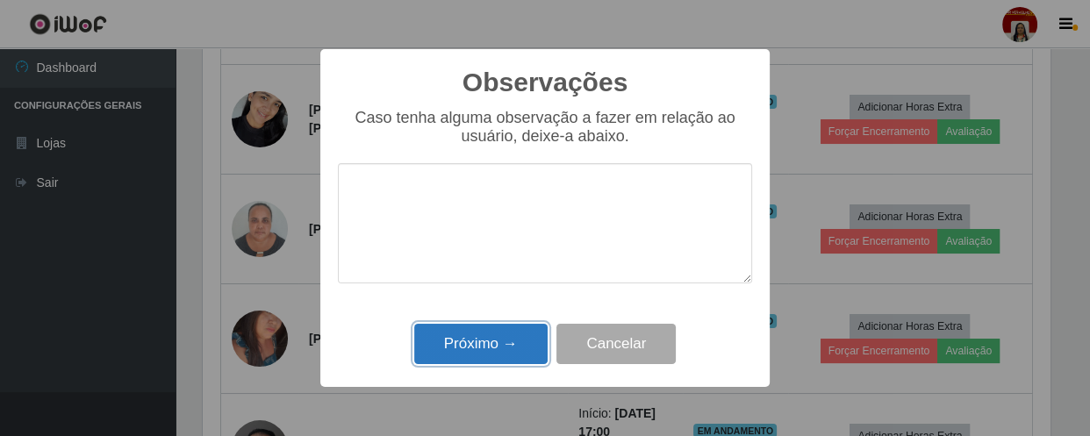
click at [490, 362] on button "Próximo →" at bounding box center [480, 344] width 133 height 41
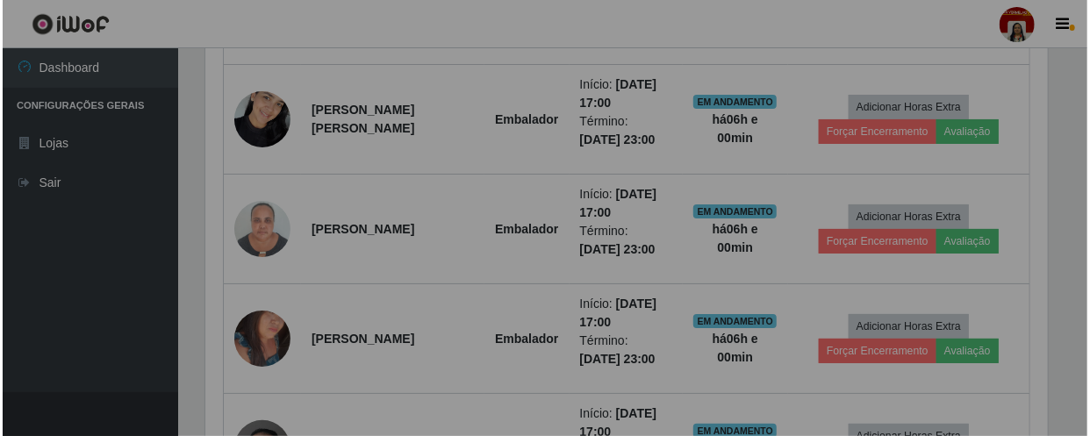
scroll to position [364, 855]
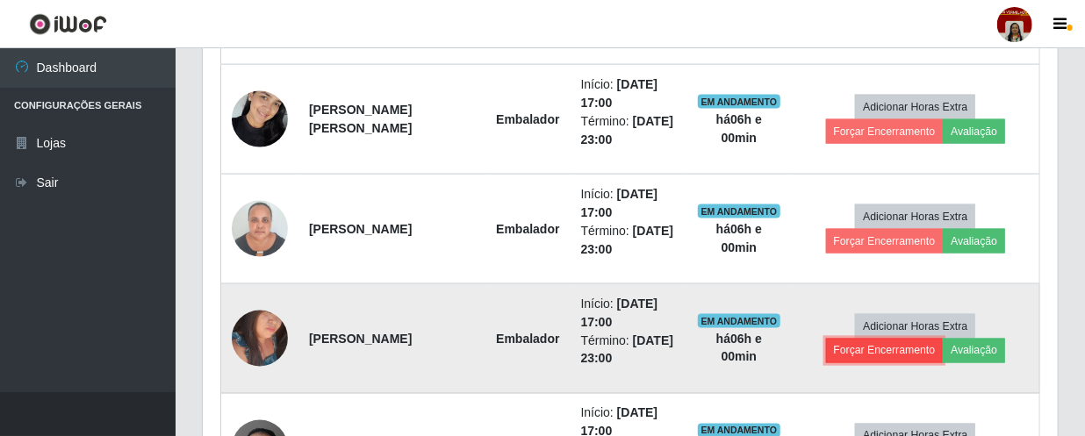
click at [874, 350] on button "Forçar Encerramento" at bounding box center [885, 351] width 118 height 25
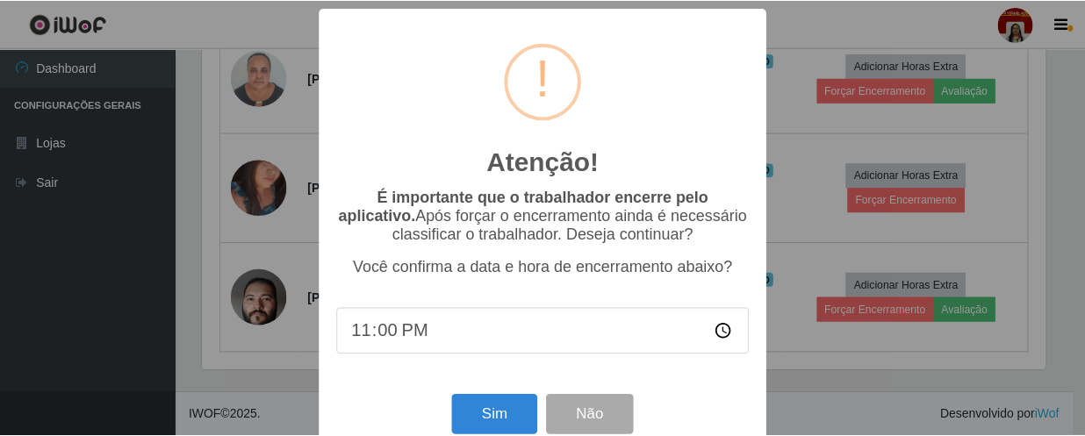
scroll to position [1073, 0]
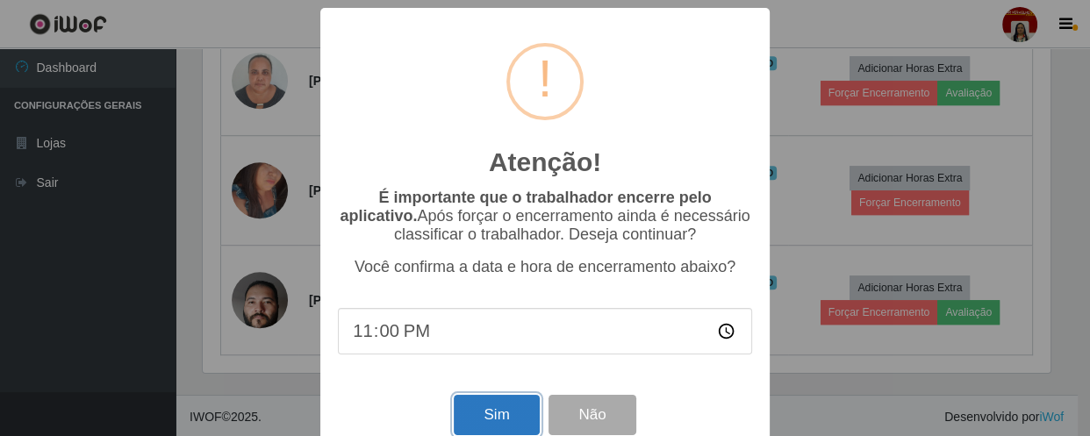
click at [514, 408] on button "Sim" at bounding box center [496, 415] width 85 height 41
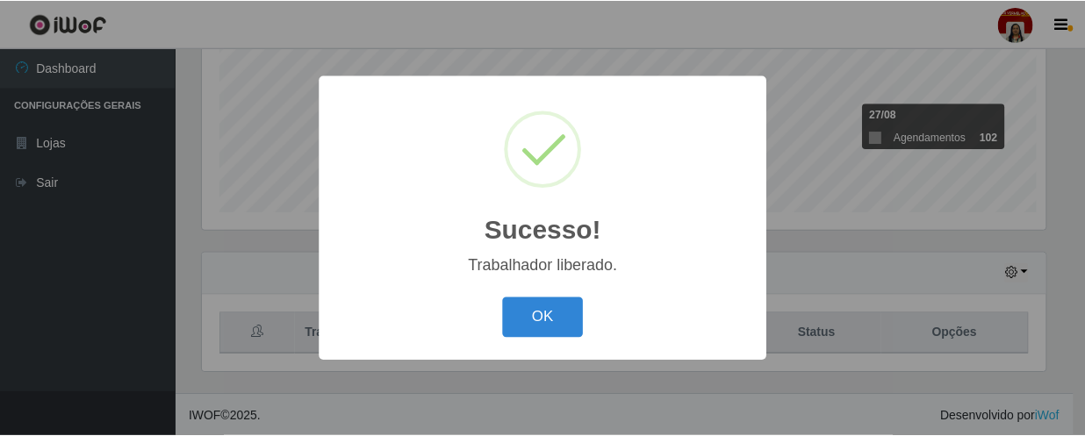
scroll to position [364, 847]
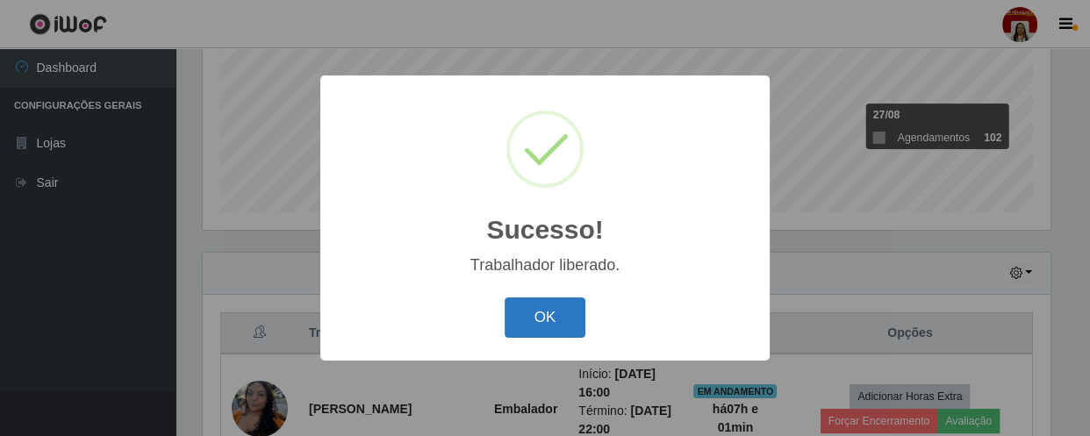
click at [534, 306] on button "OK" at bounding box center [546, 318] width 82 height 41
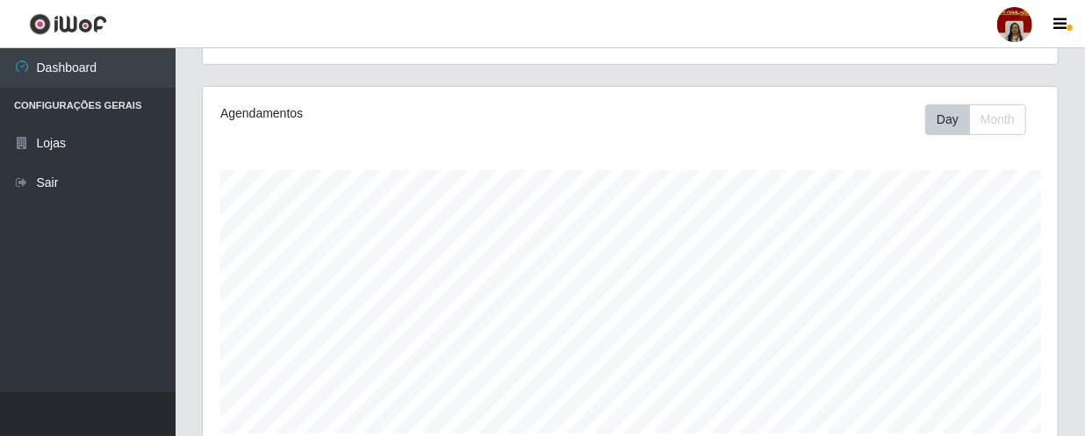
scroll to position [0, 0]
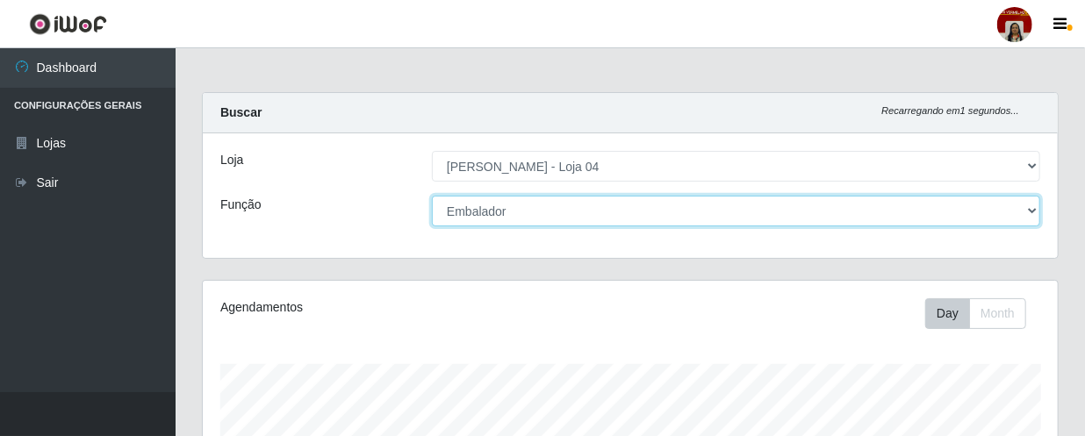
click at [589, 213] on select "[Selecione...] ASG ASG + ASG ++ Auxiliar de Depósito Auxiliar de Depósito + Aux…" at bounding box center [736, 211] width 608 height 31
click at [432, 196] on select "[Selecione...] ASG ASG + ASG ++ Auxiliar de Depósito Auxiliar de Depósito + Aux…" at bounding box center [736, 211] width 608 height 31
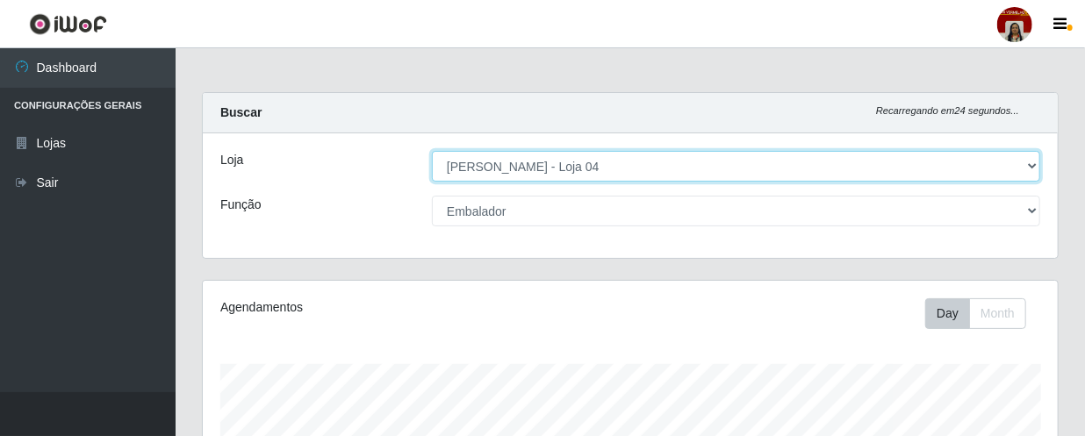
click at [593, 165] on select "[Selecione...] Mar Vermelho - Loja 04" at bounding box center [736, 166] width 608 height 31
click at [432, 151] on select "[Selecione...] Mar Vermelho - Loja 04" at bounding box center [736, 166] width 608 height 31
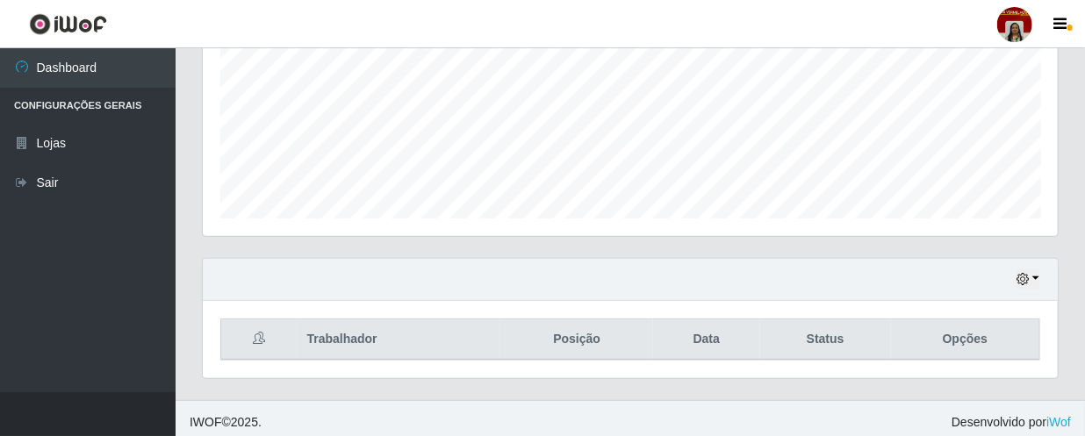
scroll to position [415, 0]
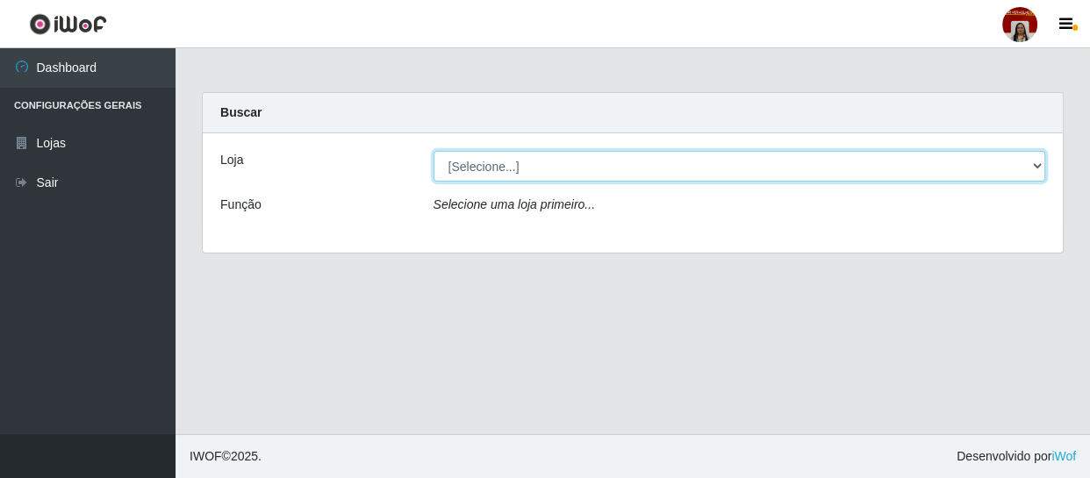
click at [493, 168] on select "[Selecione...] Mar Vermelho - Loja 04" at bounding box center [740, 166] width 613 height 31
select select "251"
click at [434, 151] on select "[Selecione...] Mar Vermelho - Loja 04" at bounding box center [740, 166] width 613 height 31
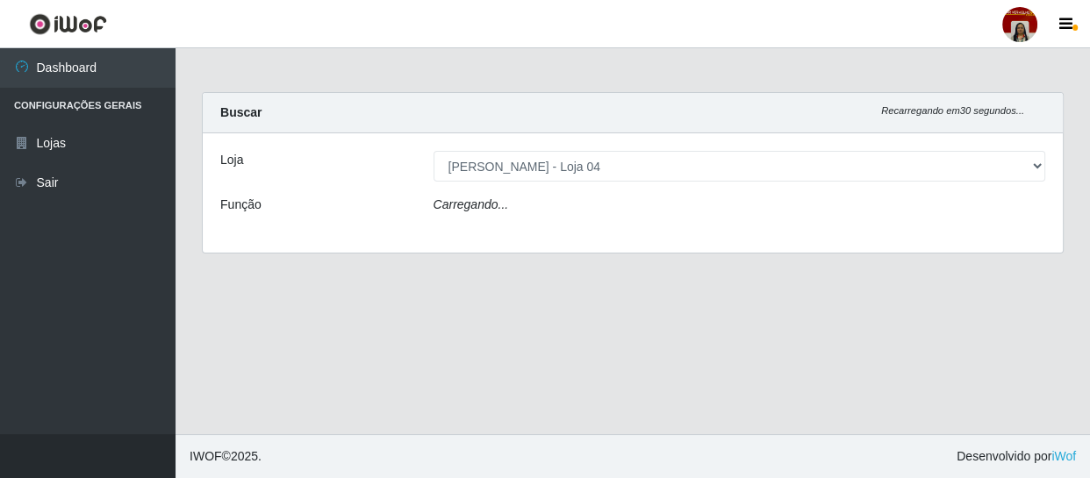
click at [507, 199] on div "Carregando..." at bounding box center [740, 208] width 639 height 25
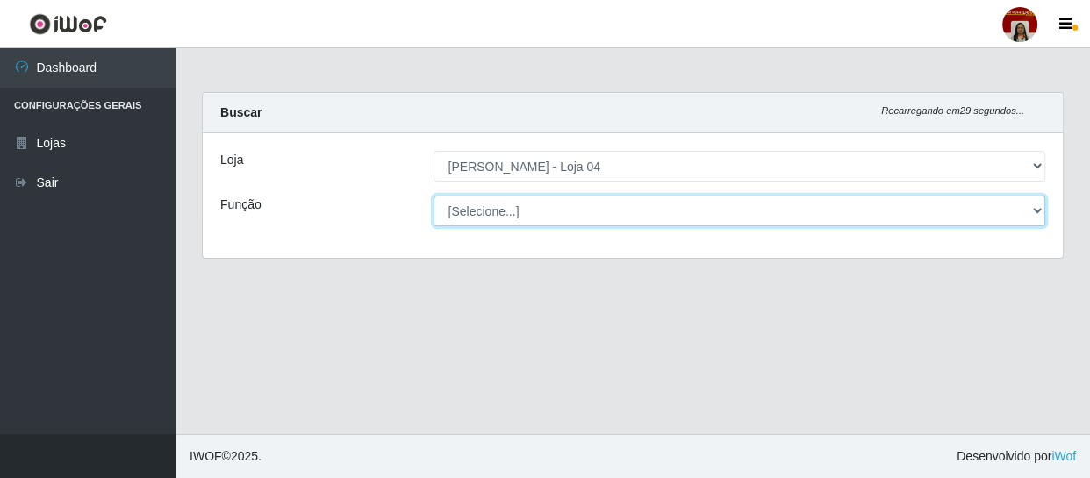
click at [508, 209] on select "[Selecione...] ASG ASG + ASG ++ Auxiliar de Depósito Auxiliar de Depósito + Aux…" at bounding box center [740, 211] width 613 height 31
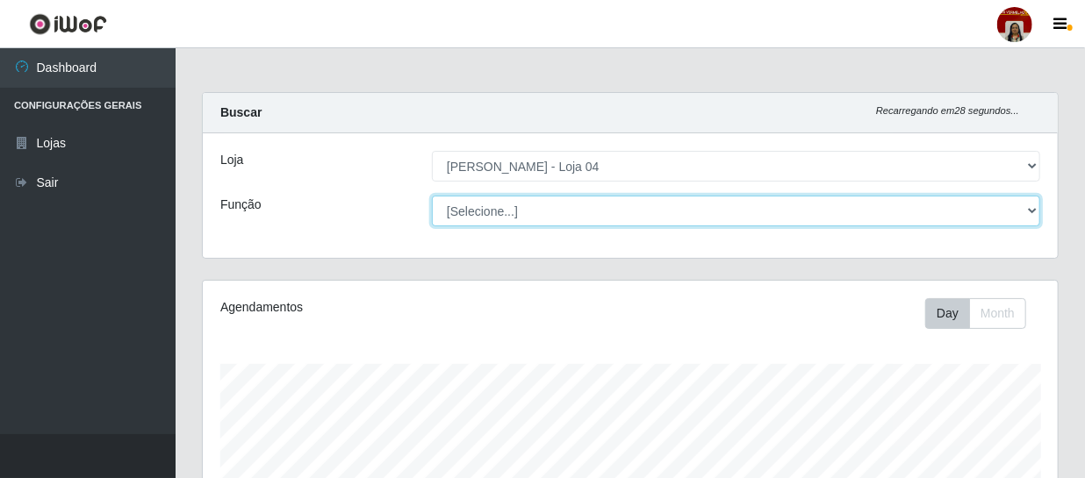
scroll to position [364, 855]
select select "1"
click at [432, 196] on select "[Selecione...] ASG ASG + ASG ++ Auxiliar de Depósito Auxiliar de Depósito + Aux…" at bounding box center [736, 211] width 608 height 31
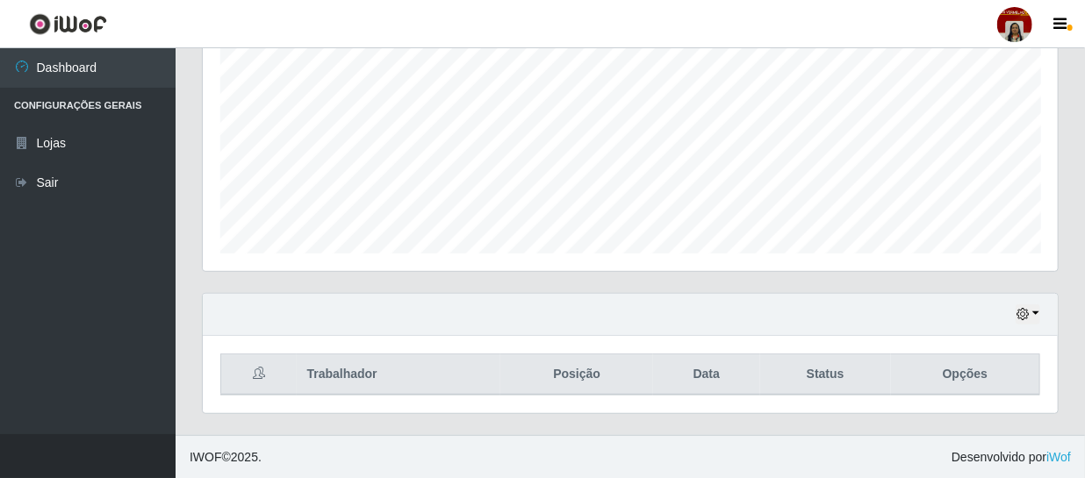
scroll to position [0, 0]
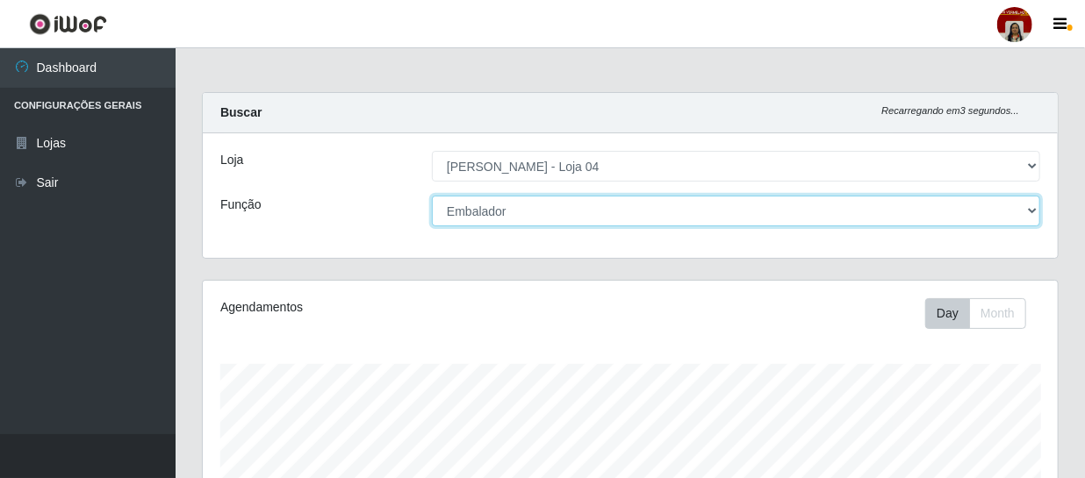
click at [1032, 214] on select "[Selecione...] ASG ASG + ASG ++ Auxiliar de Depósito Auxiliar de Depósito + Aux…" at bounding box center [736, 211] width 608 height 31
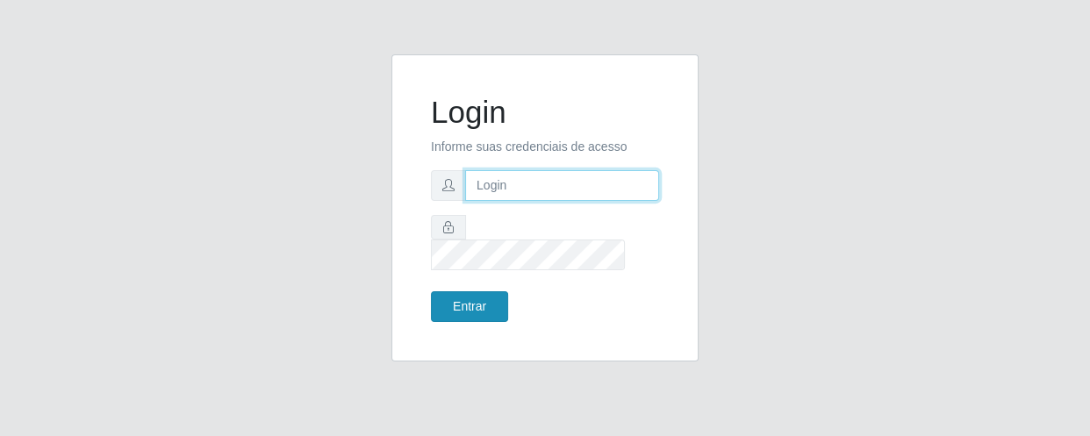
type input "[EMAIL_ADDRESS][DOMAIN_NAME]"
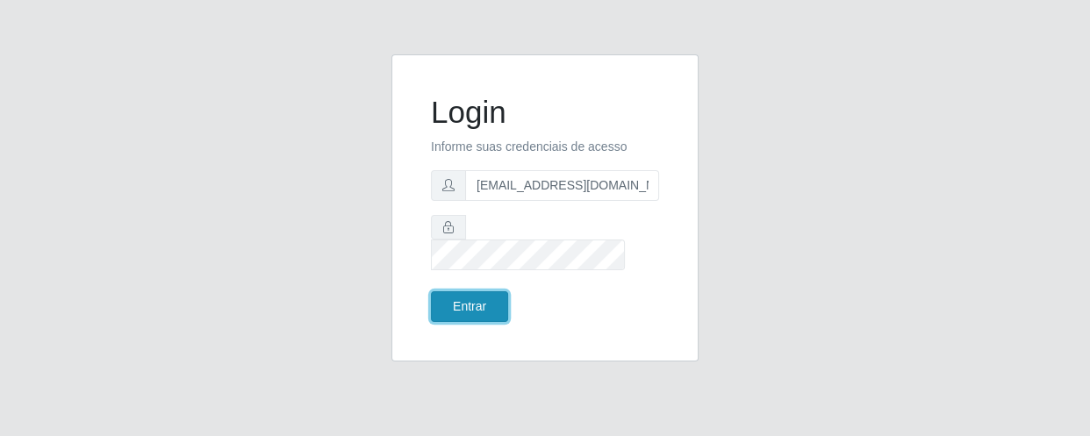
click at [489, 296] on button "Entrar" at bounding box center [469, 306] width 77 height 31
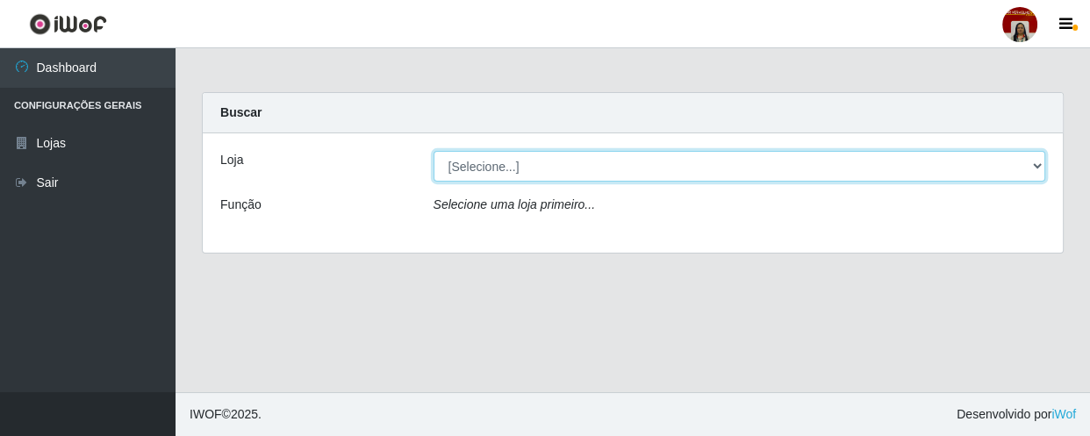
click at [589, 164] on select "[Selecione...] Mar Vermelho - Loja 04" at bounding box center [740, 166] width 613 height 31
click at [434, 151] on select "[Selecione...] Mar Vermelho - Loja 04" at bounding box center [740, 166] width 613 height 31
click at [597, 161] on select "[Selecione...] Mar Vermelho - Loja 04" at bounding box center [740, 166] width 613 height 31
select select "251"
click at [434, 151] on select "[Selecione...] Mar Vermelho - Loja 04" at bounding box center [740, 166] width 613 height 31
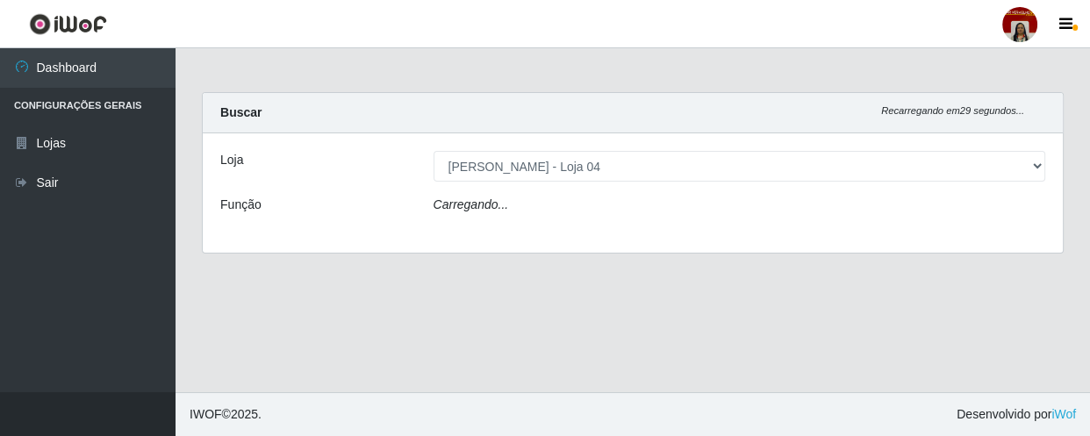
click at [582, 194] on div "Loja [Selecione...] Mar Vermelho - Loja 04 Função Carregando..." at bounding box center [633, 192] width 860 height 119
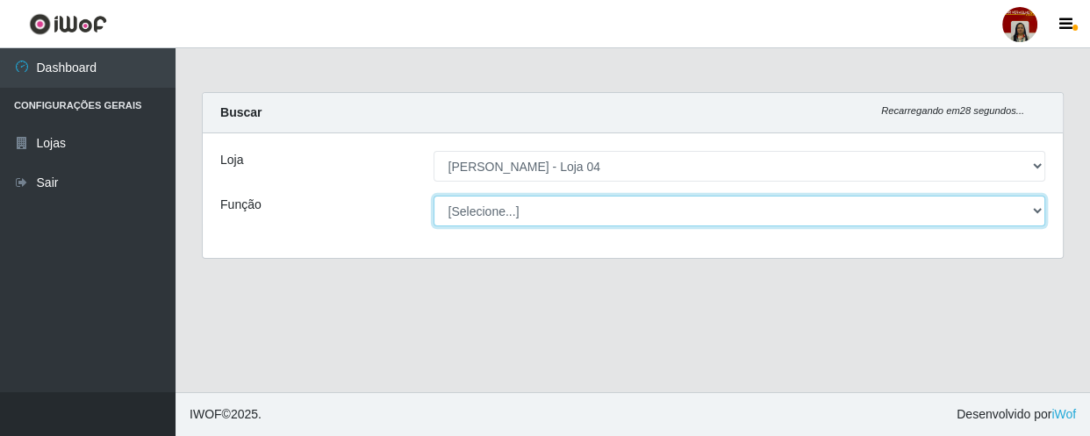
click at [570, 205] on select "[Selecione...] ASG ASG + ASG ++ Auxiliar de Depósito Auxiliar de Depósito + Aux…" at bounding box center [740, 211] width 613 height 31
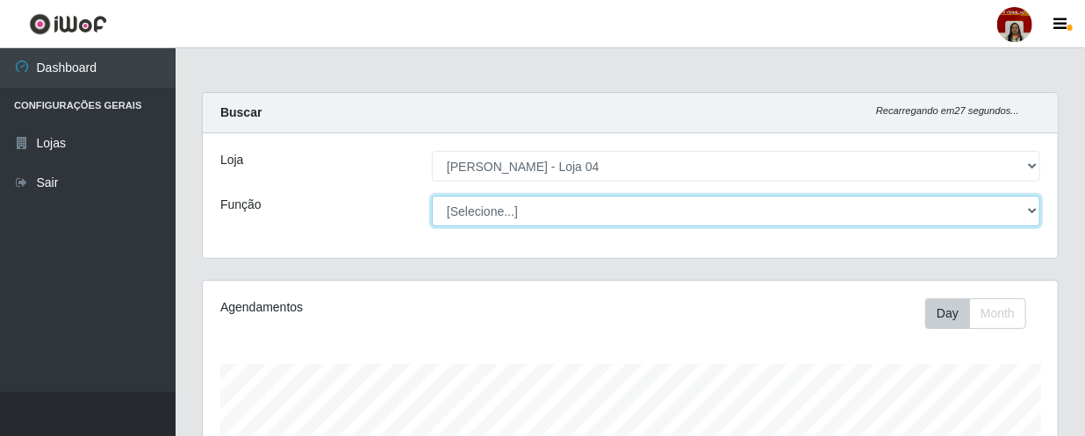
scroll to position [364, 855]
select select "1"
click at [432, 196] on select "[Selecione...] ASG ASG + ASG ++ Auxiliar de Depósito Auxiliar de Depósito + Aux…" at bounding box center [736, 211] width 608 height 31
